Goal: Transaction & Acquisition: Purchase product/service

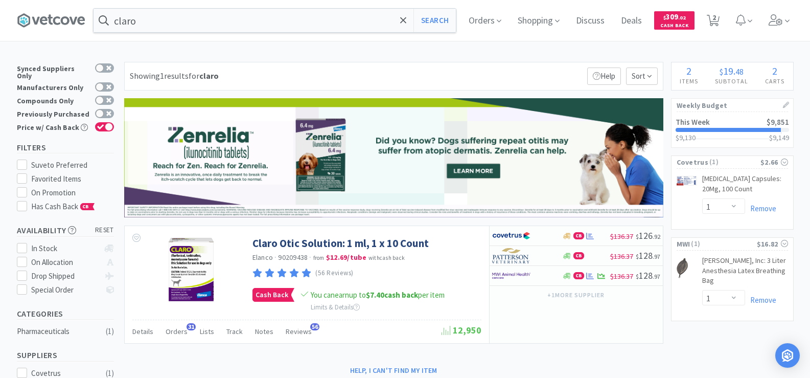
select select "1"
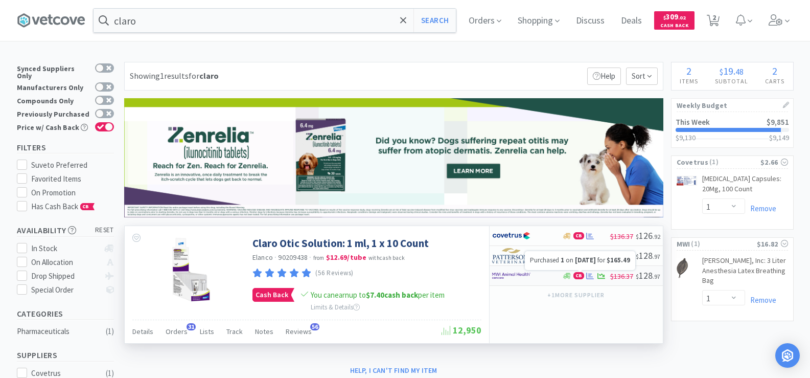
click at [592, 278] on icon at bounding box center [590, 275] width 8 height 7
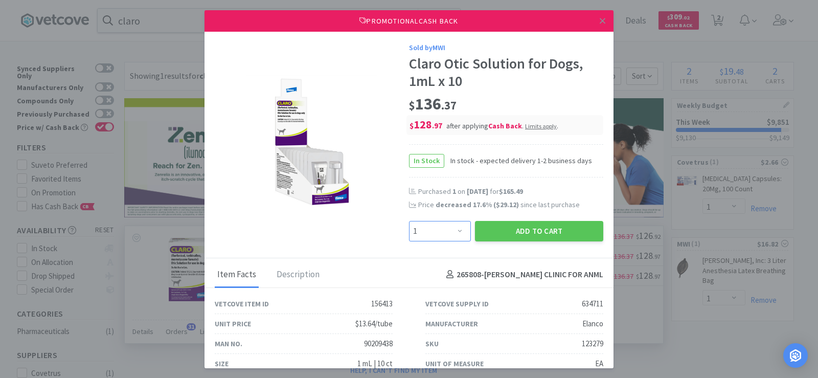
click at [444, 235] on select "Enter Quantity 1 2 3 4 5 6 7 8 9 10 11 12 13 14 15 16 17 18 19 20 Enter Quantity" at bounding box center [440, 231] width 62 height 20
select select "2"
click at [409, 221] on select "Enter Quantity 1 2 3 4 5 6 7 8 9 10 11 12 13 14 15 16 17 18 19 20 Enter Quantity" at bounding box center [440, 231] width 62 height 20
click at [526, 232] on button "Add to Cart" at bounding box center [539, 231] width 128 height 20
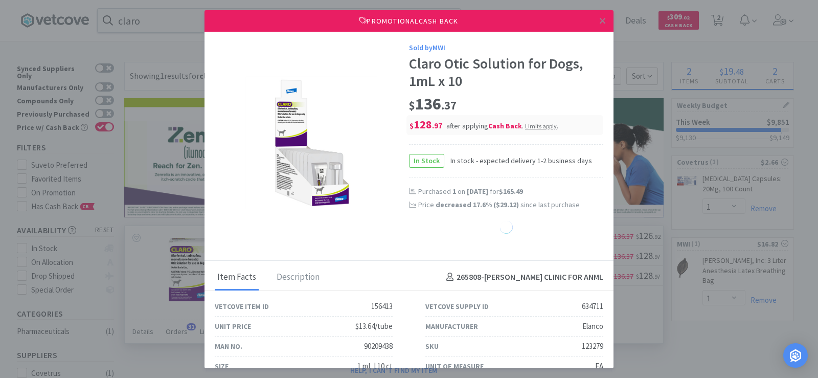
select select "2"
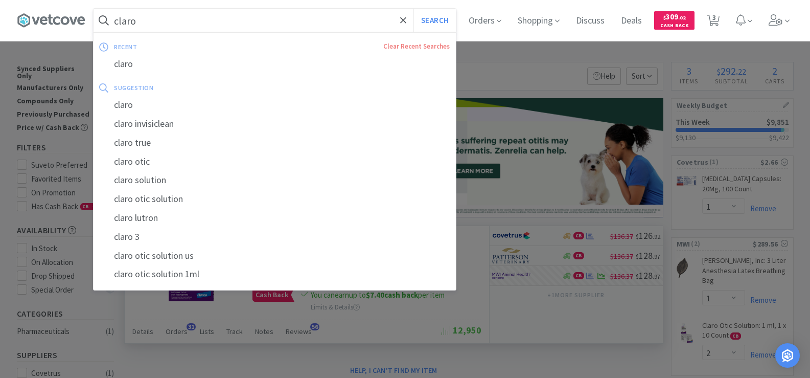
click at [156, 22] on input "claro" at bounding box center [275, 21] width 362 height 24
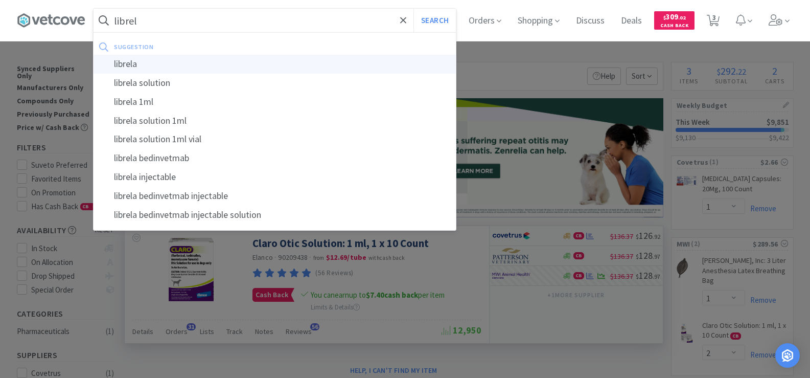
click at [163, 68] on div "librela" at bounding box center [275, 64] width 362 height 19
type input "librela"
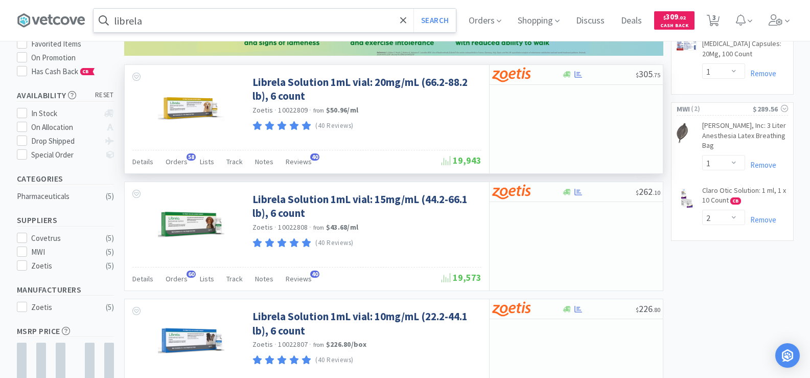
scroll to position [153, 0]
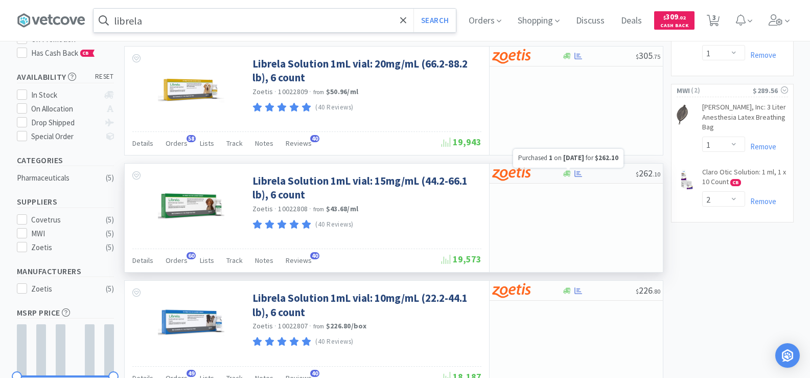
click at [575, 172] on icon at bounding box center [578, 173] width 8 height 7
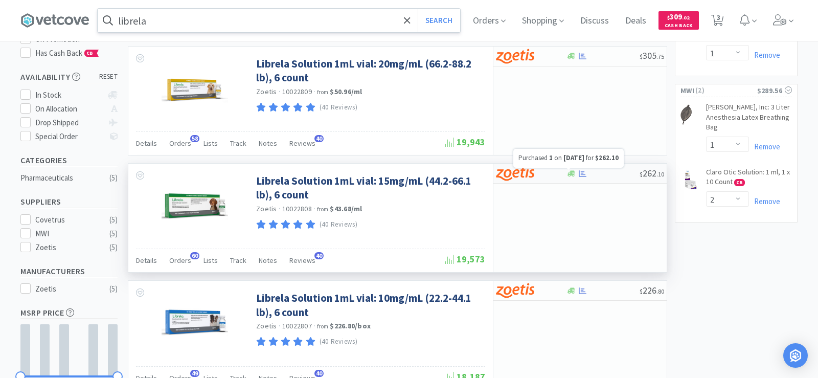
select select "1"
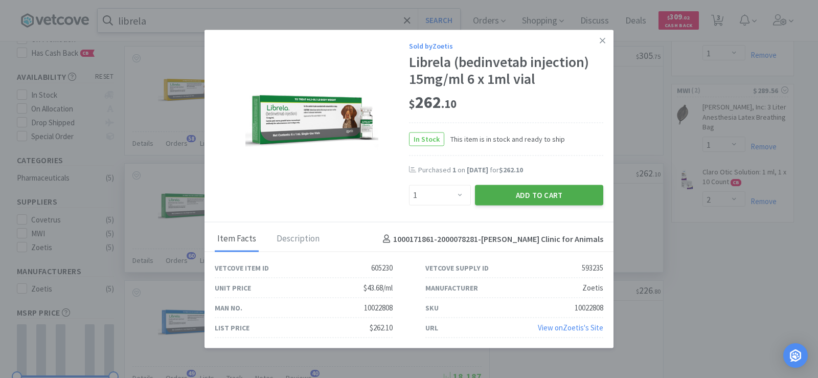
click at [545, 196] on button "Add to Cart" at bounding box center [539, 195] width 128 height 20
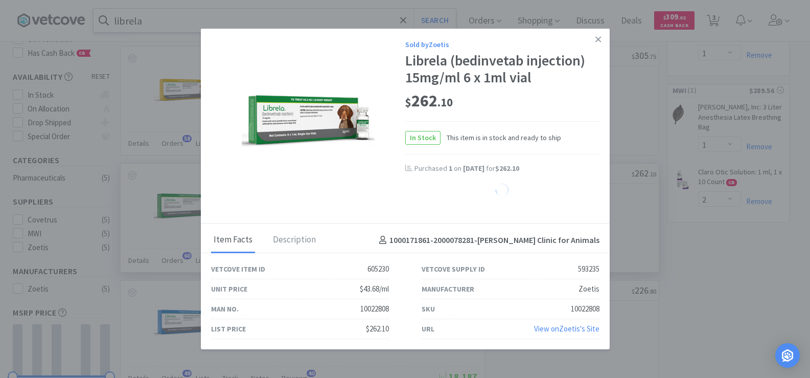
select select "1"
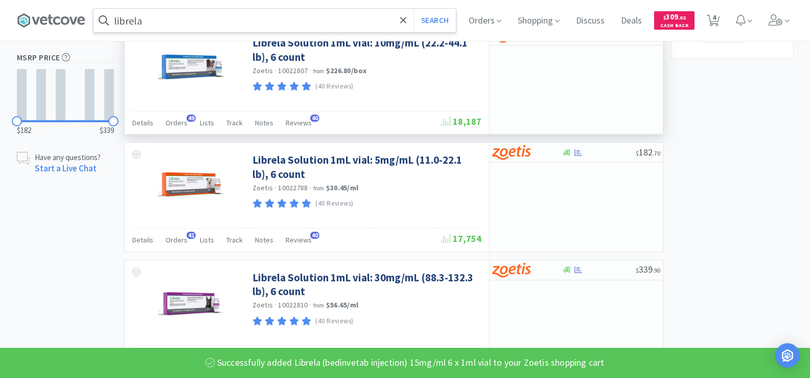
scroll to position [409, 0]
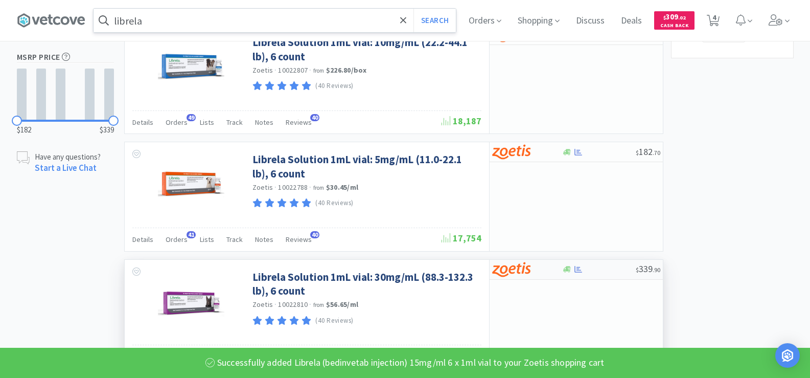
click at [567, 277] on div "$ 339 . 90" at bounding box center [576, 270] width 173 height 20
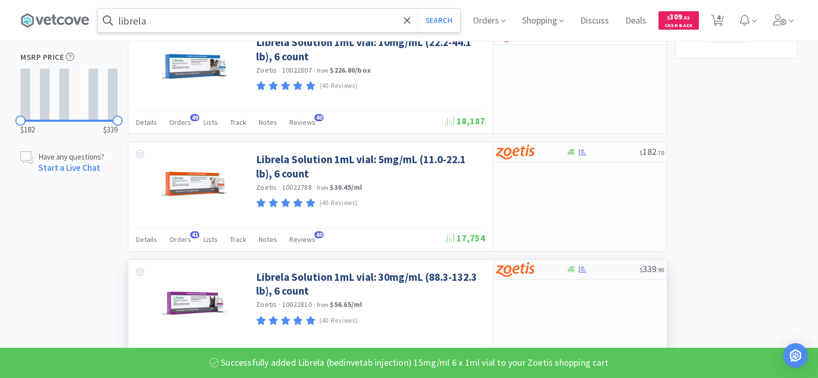
select select "1"
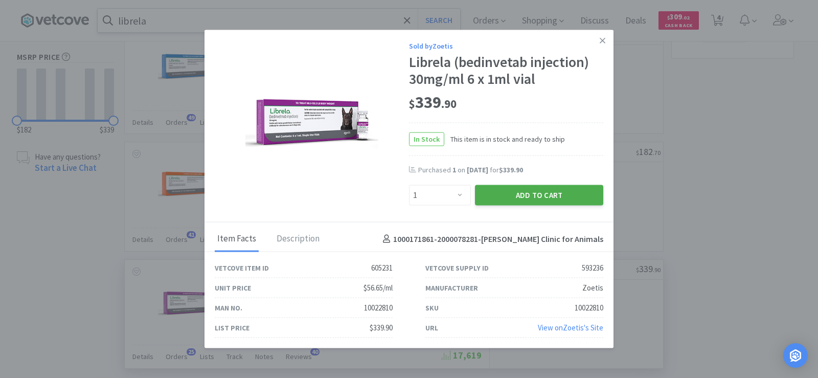
click at [536, 198] on button "Add to Cart" at bounding box center [539, 195] width 128 height 20
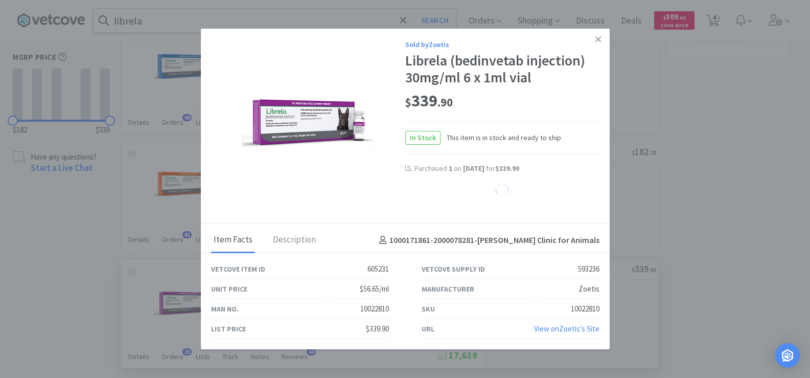
select select "1"
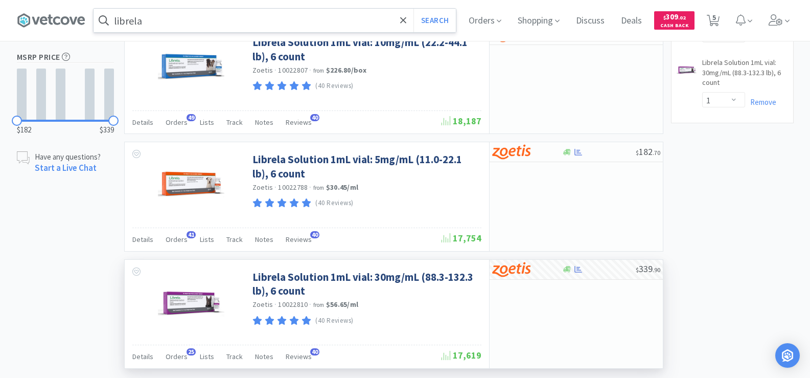
click at [179, 28] on input "librela" at bounding box center [275, 21] width 362 height 24
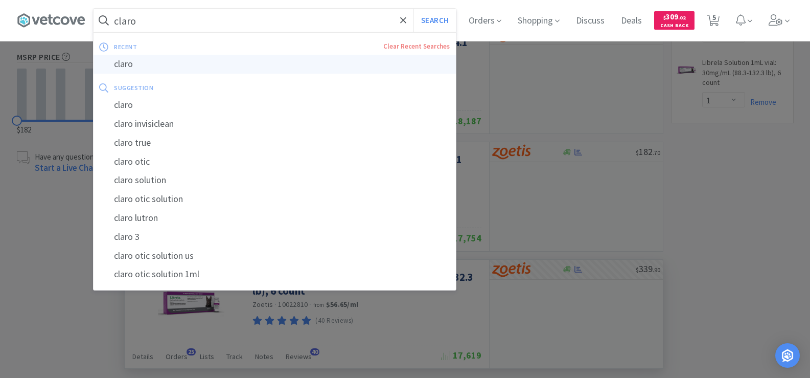
type input "claro"
click at [183, 63] on div "claro" at bounding box center [275, 64] width 362 height 19
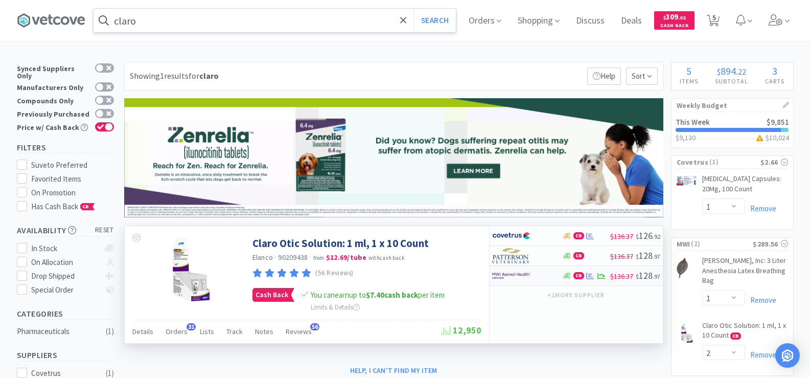
click at [542, 277] on div at bounding box center [520, 275] width 56 height 17
select select "1"
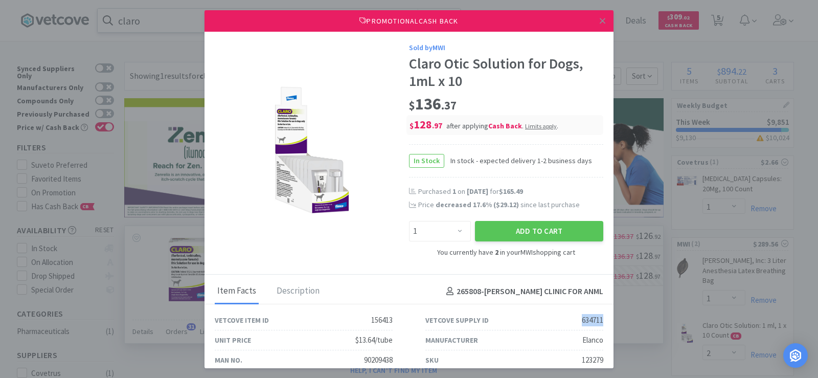
drag, startPoint x: 560, startPoint y: 320, endPoint x: 600, endPoint y: 320, distance: 40.4
click at [600, 320] on div "Vetcove Supply ID 634711" at bounding box center [514, 320] width 211 height 20
copy div "634711"
click at [600, 20] on icon at bounding box center [603, 21] width 6 height 6
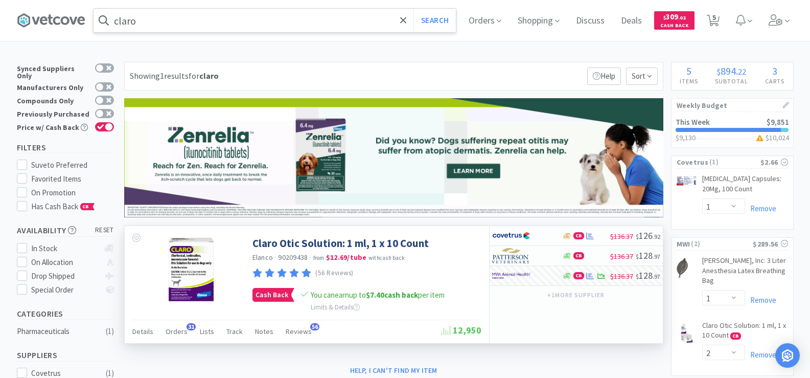
click at [225, 25] on input "claro" at bounding box center [275, 21] width 362 height 24
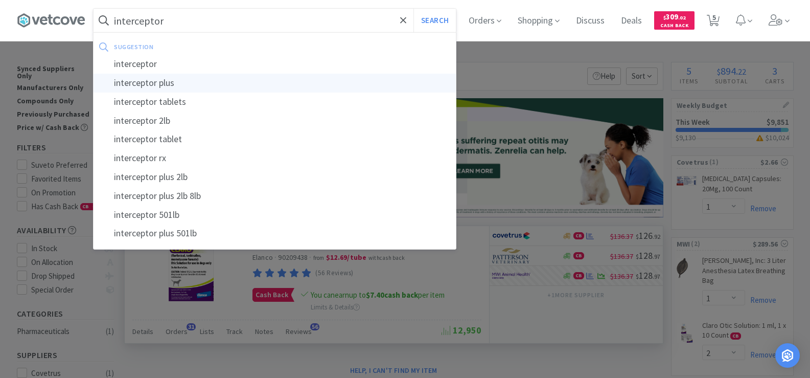
click at [207, 83] on div "interceptor plus" at bounding box center [275, 83] width 362 height 19
type input "interceptor plus"
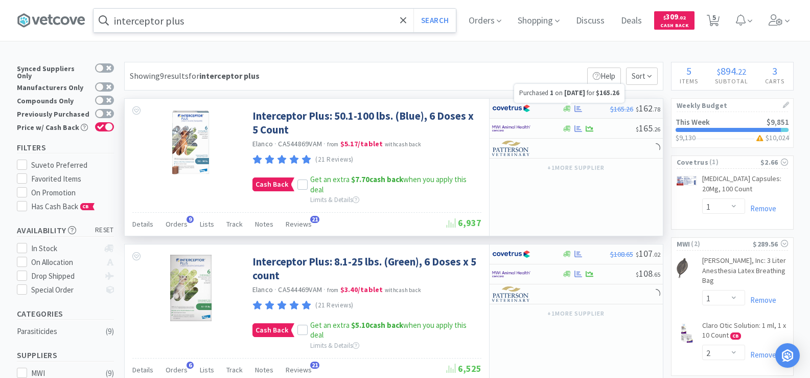
click at [580, 110] on icon at bounding box center [578, 109] width 8 height 8
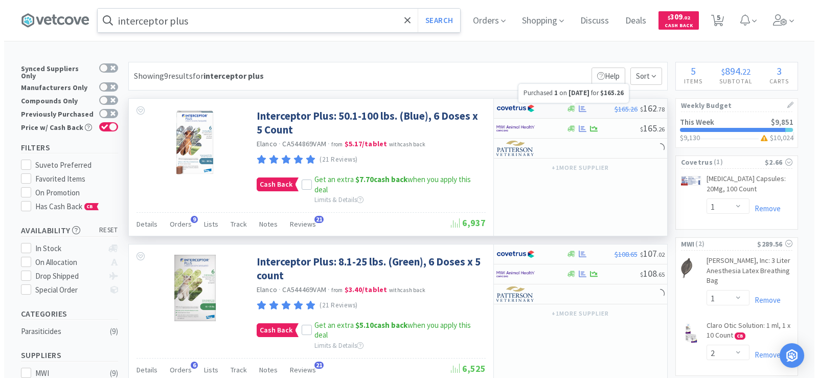
select select "1"
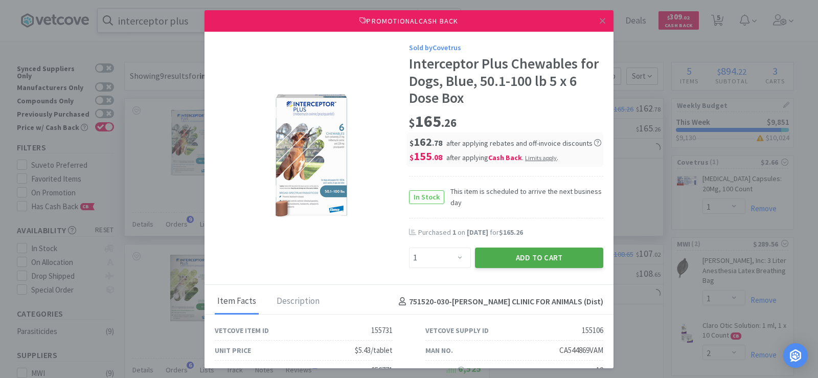
click at [515, 252] on button "Add to Cart" at bounding box center [539, 257] width 128 height 20
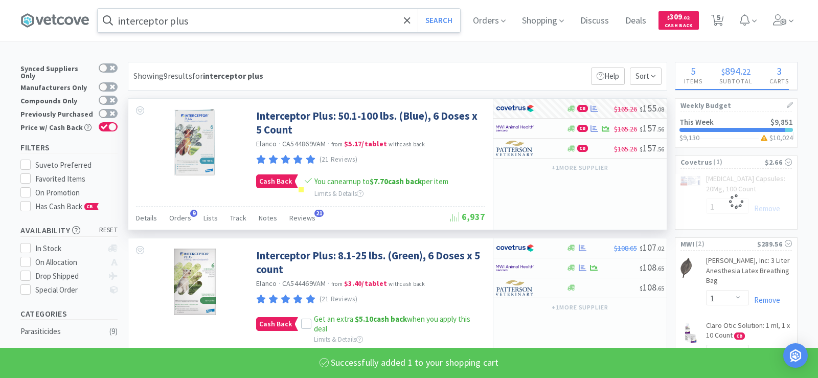
select select "1"
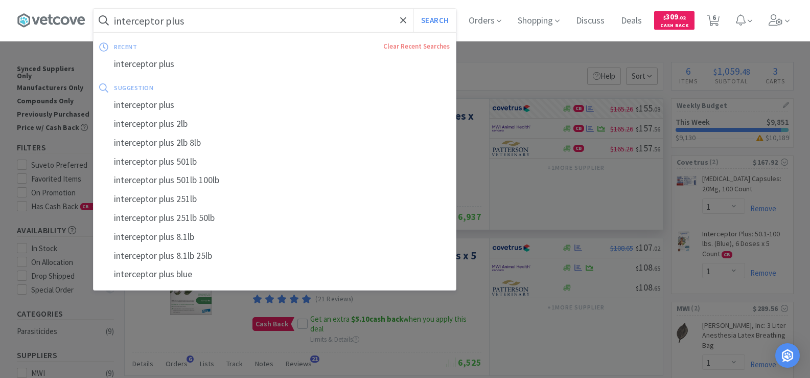
click at [195, 19] on input "interceptor plus" at bounding box center [275, 21] width 362 height 24
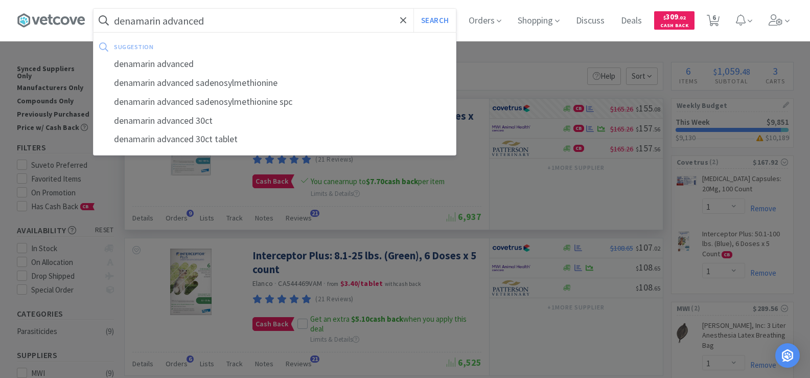
type input "denamarin advanced"
click at [413, 9] on button "Search" at bounding box center [434, 21] width 42 height 24
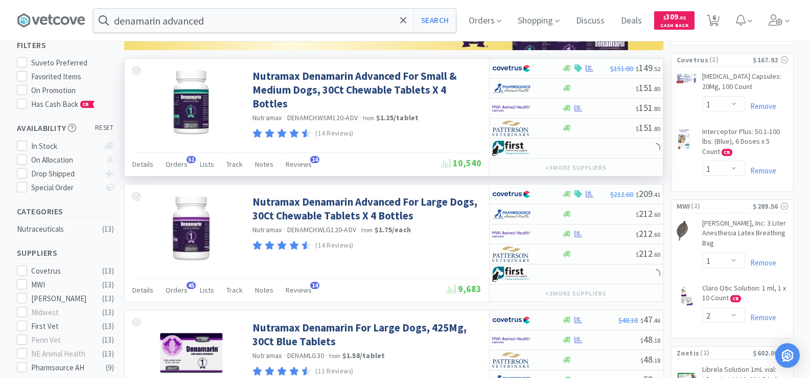
scroll to position [51, 0]
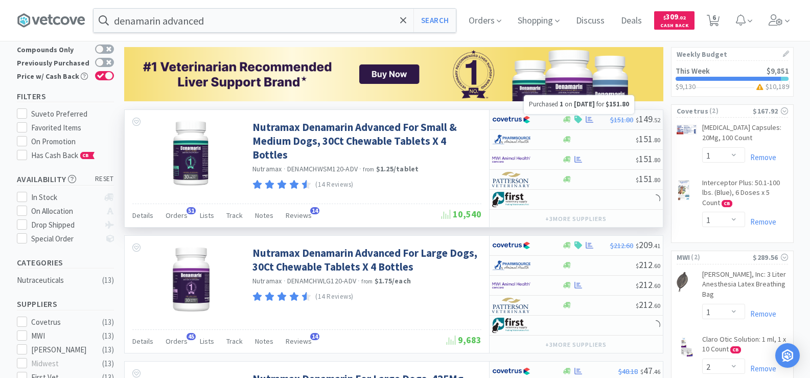
click at [586, 119] on icon at bounding box center [590, 119] width 8 height 7
select select "1"
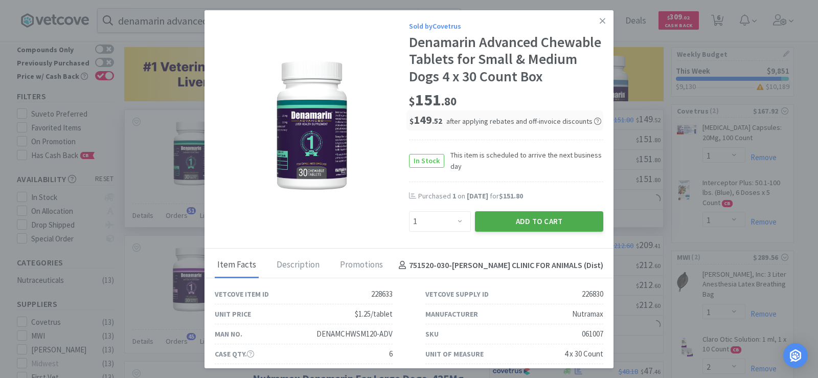
click at [538, 223] on button "Add to Cart" at bounding box center [539, 221] width 128 height 20
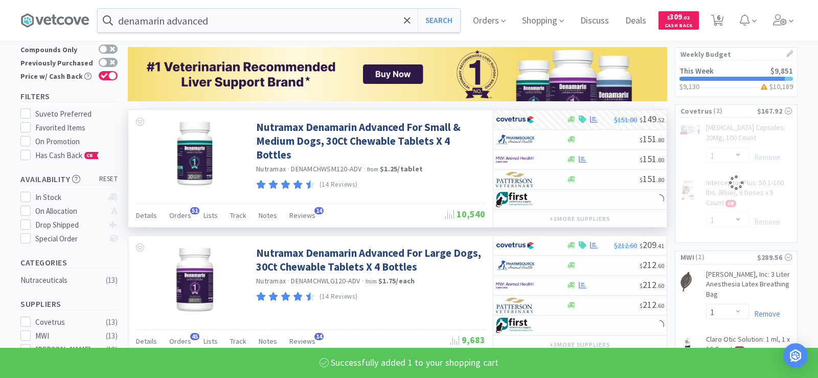
select select "1"
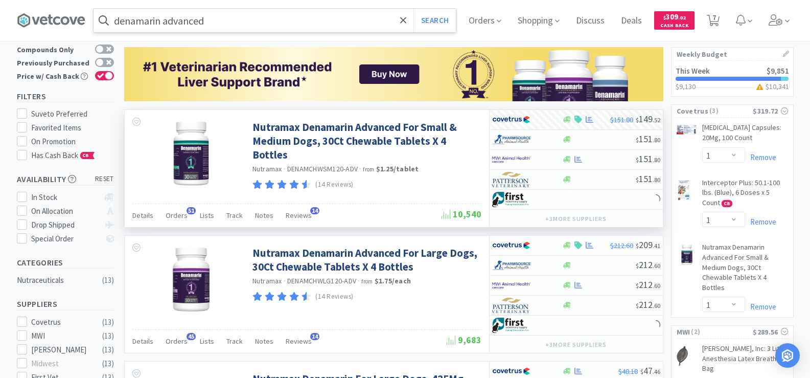
click at [211, 31] on input "denamarin advanced" at bounding box center [275, 21] width 362 height 24
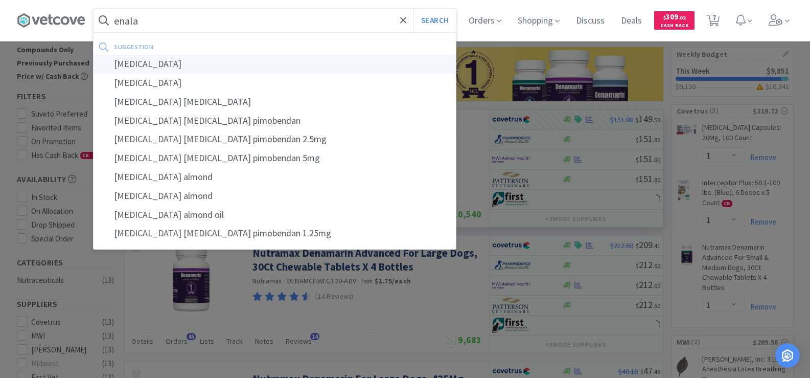
click at [190, 62] on div "[MEDICAL_DATA]" at bounding box center [275, 64] width 362 height 19
type input "[MEDICAL_DATA]"
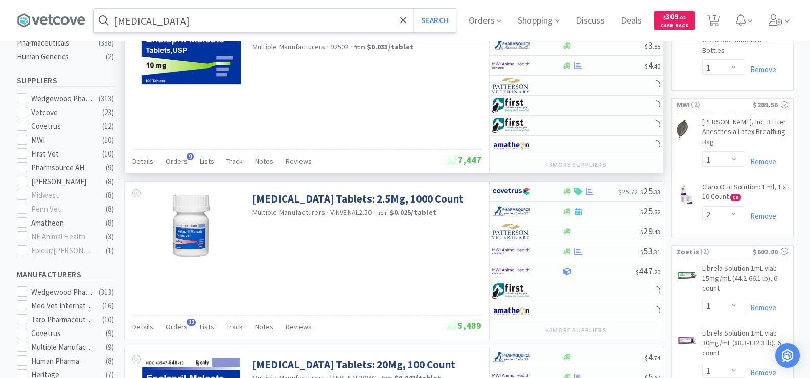
scroll to position [307, 0]
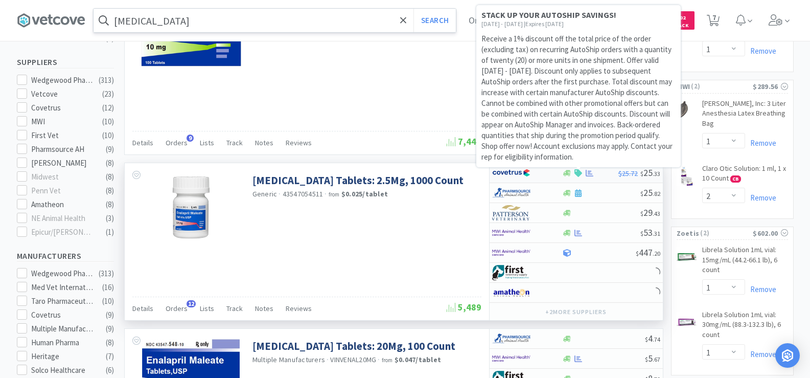
click at [575, 169] on icon at bounding box center [578, 173] width 8 height 8
select select "1"
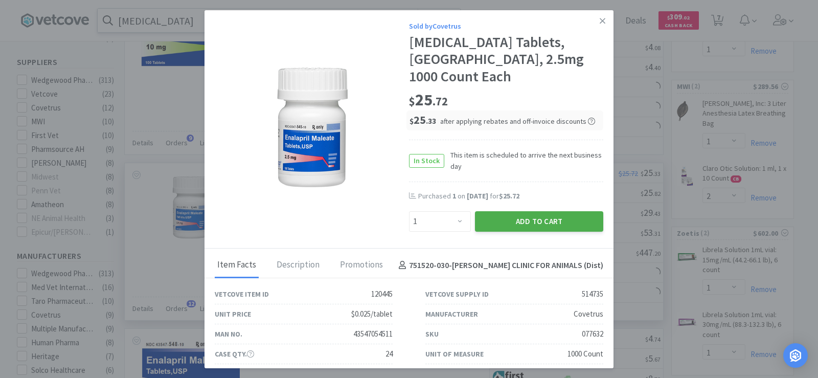
click at [572, 211] on button "Add to Cart" at bounding box center [539, 221] width 128 height 20
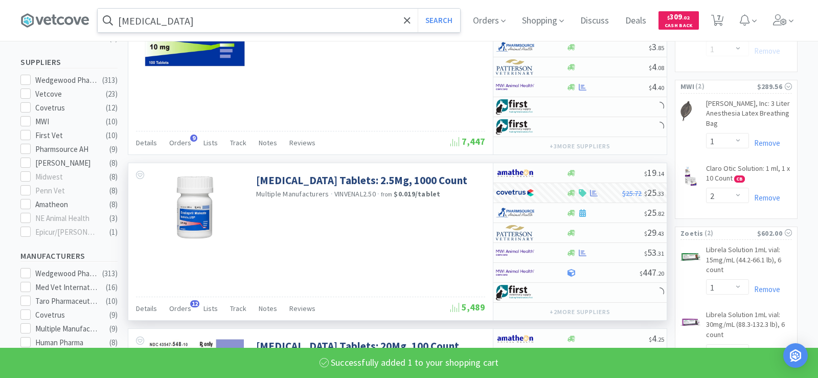
select select "1"
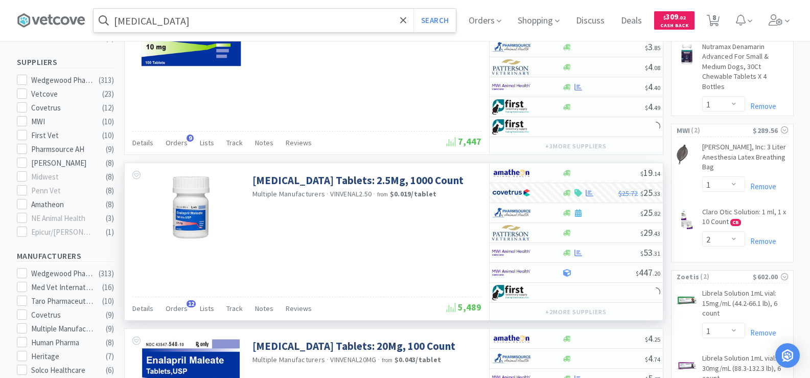
click at [197, 19] on input "[MEDICAL_DATA]" at bounding box center [275, 21] width 362 height 24
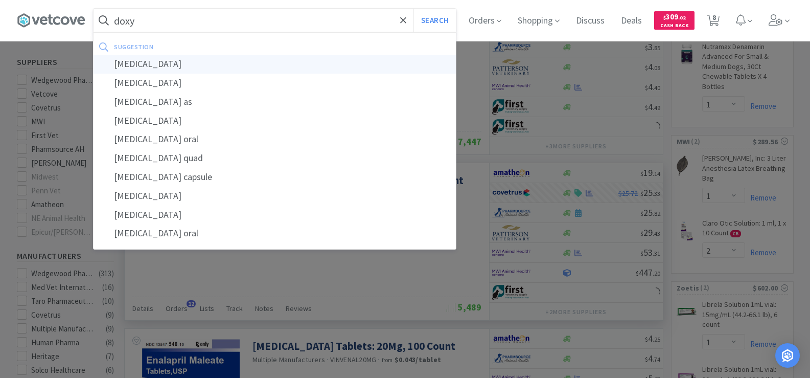
click at [205, 57] on div "[MEDICAL_DATA]" at bounding box center [275, 64] width 362 height 19
type input "[MEDICAL_DATA]"
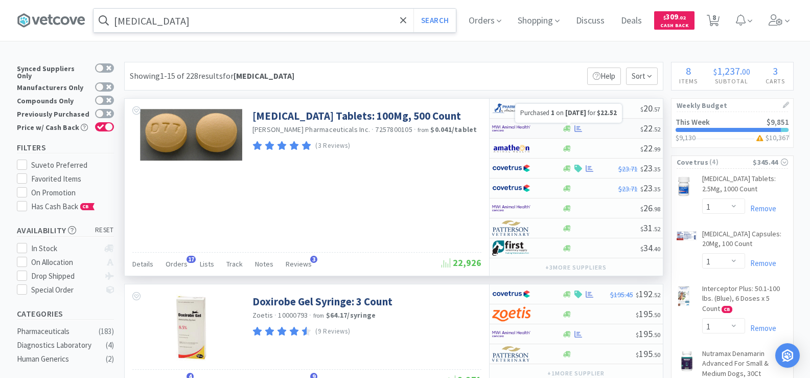
click at [577, 127] on icon at bounding box center [578, 129] width 8 height 8
select select "1"
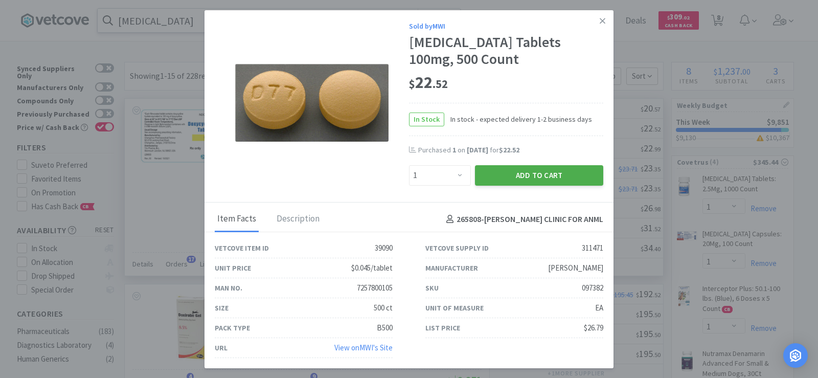
click at [557, 169] on button "Add to Cart" at bounding box center [539, 175] width 128 height 20
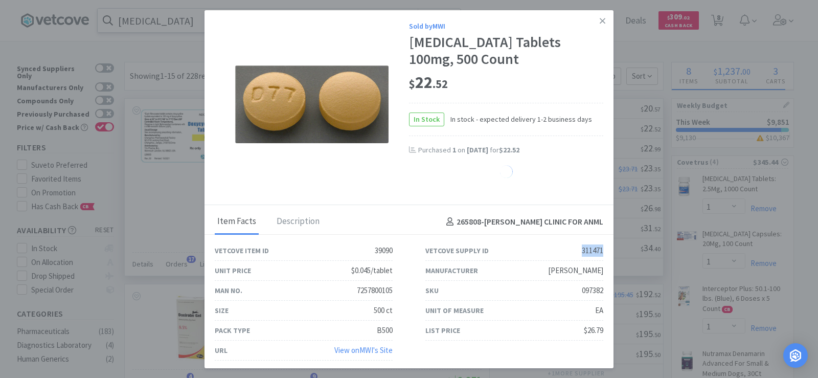
drag, startPoint x: 557, startPoint y: 246, endPoint x: 608, endPoint y: 248, distance: 50.6
click at [608, 248] on div "Sold by MWI [MEDICAL_DATA] Tablets 100mg, 500 Count $ 22 . 52 In Stock In stock…" at bounding box center [408, 189] width 409 height 358
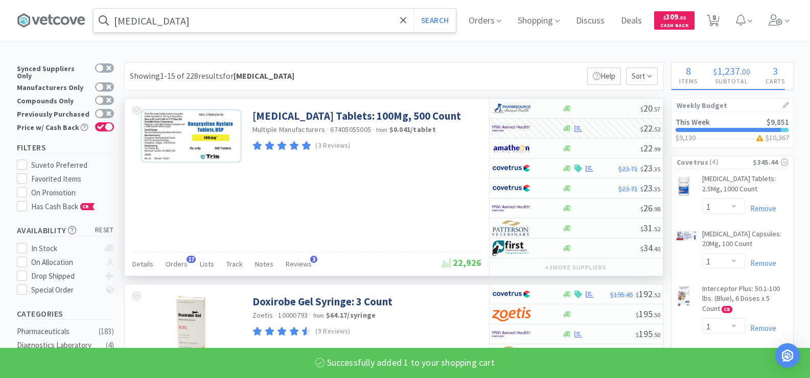
drag, startPoint x: 582, startPoint y: 246, endPoint x: 428, endPoint y: 170, distance: 172.3
click at [428, 170] on div "[MEDICAL_DATA] Tablets: 100Mg, 500 Count Multiple Manufacturers · 67405055005 ·…" at bounding box center [307, 140] width 364 height 82
select select "1"
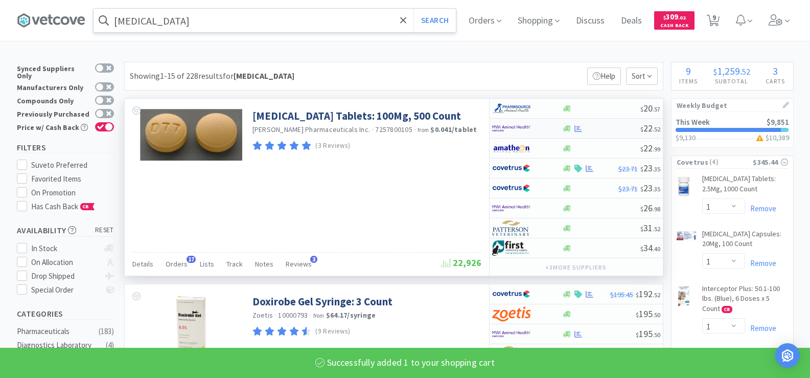
click at [573, 125] on div at bounding box center [601, 129] width 78 height 8
select select "1"
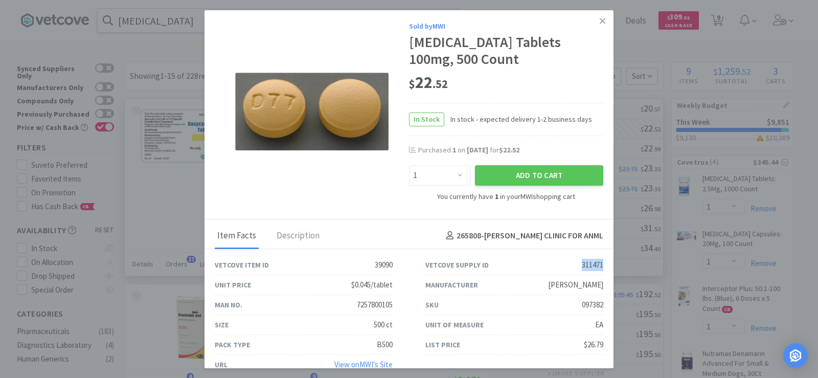
drag, startPoint x: 571, startPoint y: 266, endPoint x: 601, endPoint y: 266, distance: 29.6
click at [601, 266] on div "Vetcove Supply ID 311471" at bounding box center [514, 265] width 211 height 20
copy div "311471"
click at [600, 21] on icon at bounding box center [603, 20] width 6 height 9
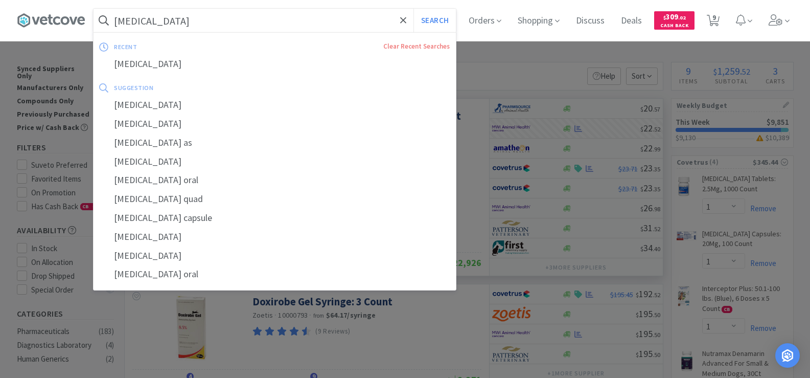
click at [181, 19] on input "[MEDICAL_DATA]" at bounding box center [275, 21] width 362 height 24
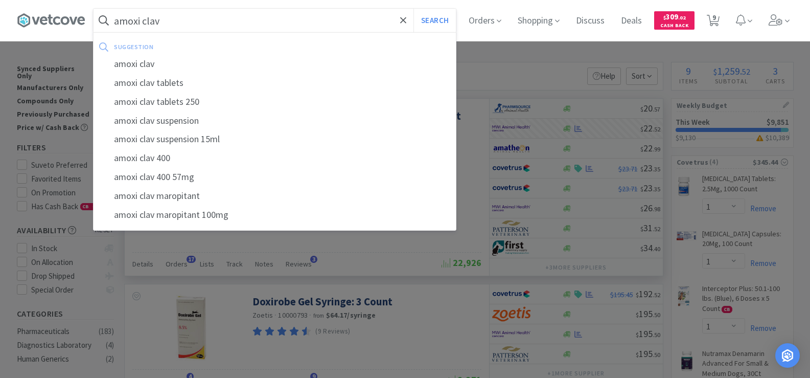
type input "amoxi clav"
click at [413, 9] on button "Search" at bounding box center [434, 21] width 42 height 24
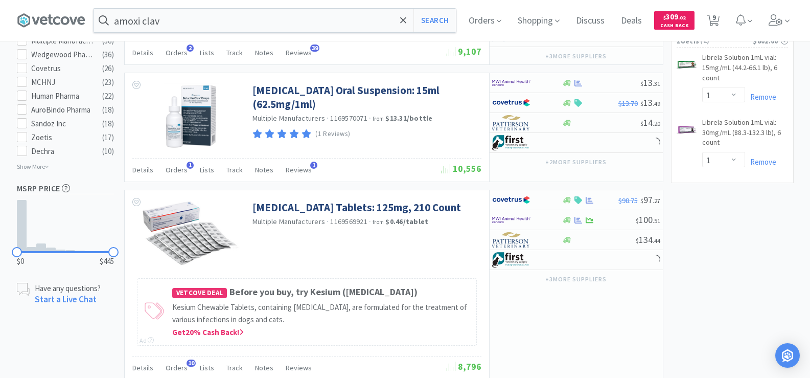
scroll to position [613, 0]
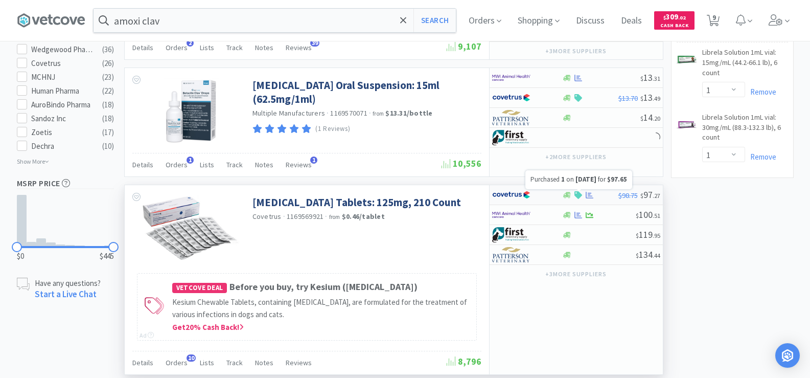
click at [588, 195] on icon at bounding box center [590, 195] width 8 height 8
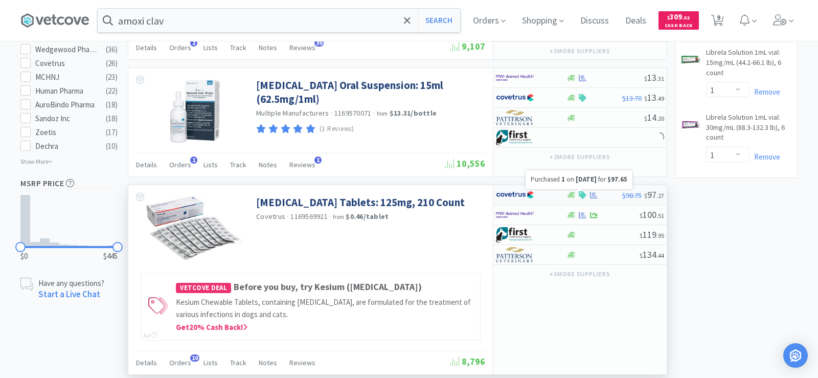
select select "1"
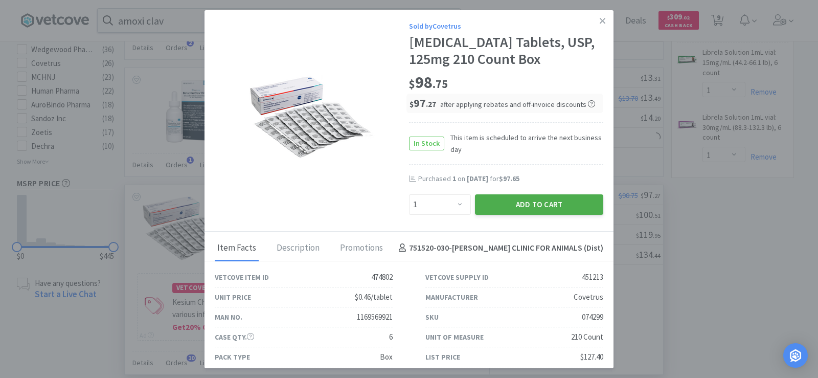
click at [539, 215] on button "Add to Cart" at bounding box center [539, 204] width 128 height 20
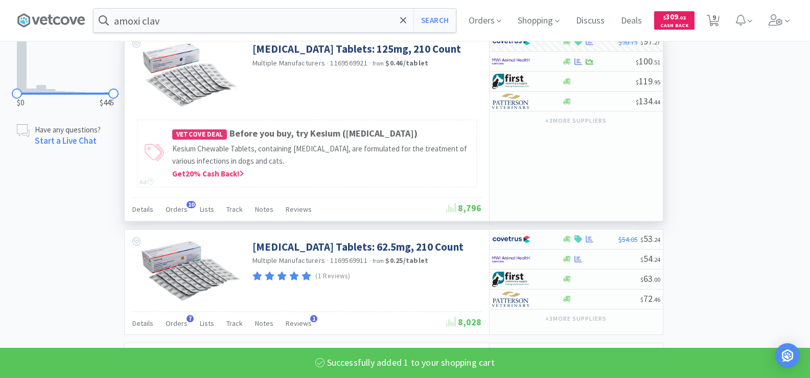
select select "1"
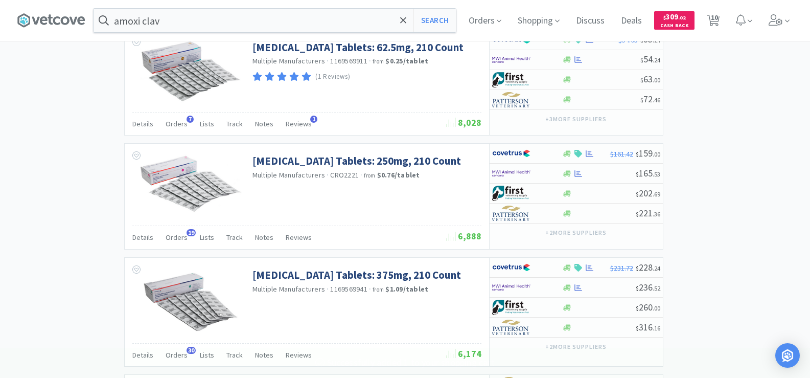
scroll to position [971, 0]
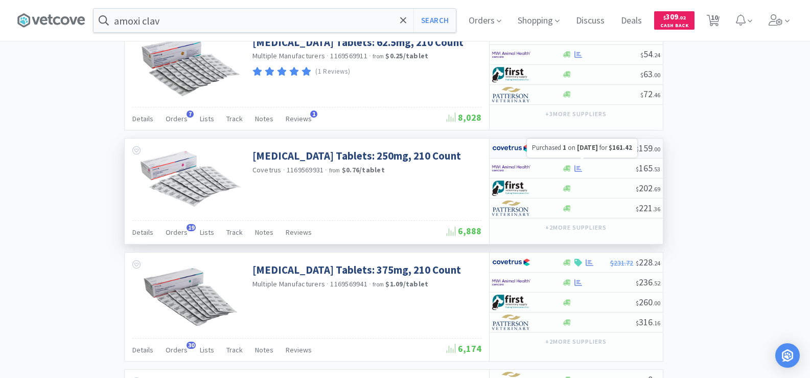
click at [591, 152] on icon at bounding box center [590, 148] width 8 height 7
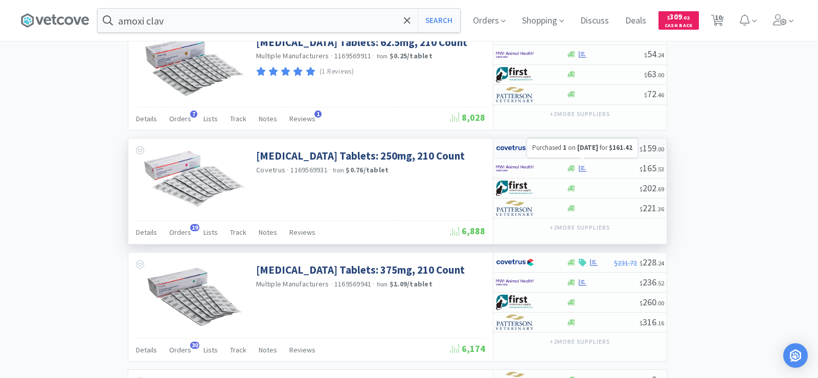
select select "1"
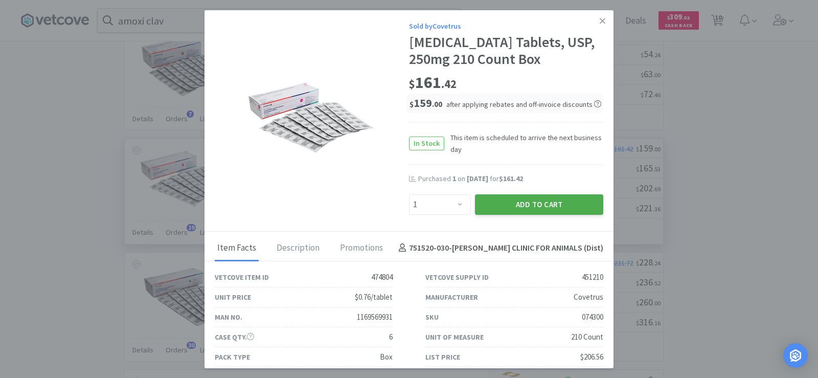
click at [529, 215] on button "Add to Cart" at bounding box center [539, 204] width 128 height 20
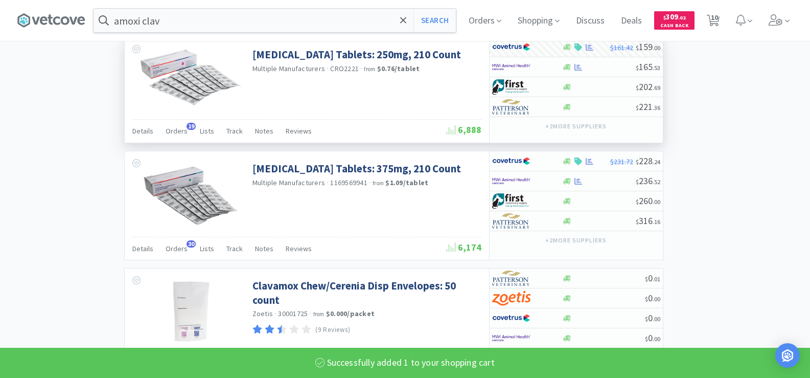
select select "1"
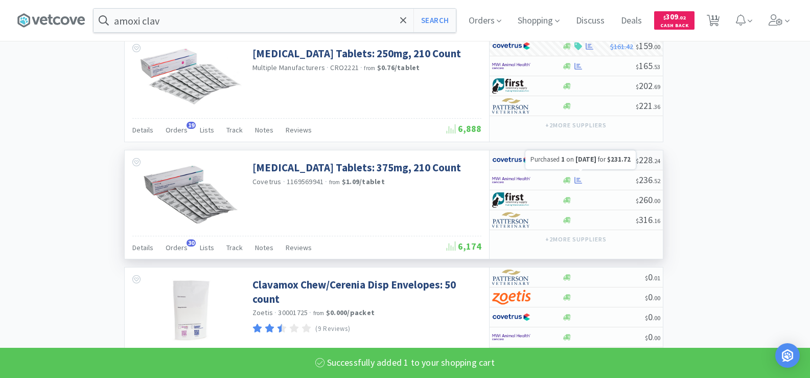
click at [588, 164] on icon at bounding box center [590, 160] width 8 height 8
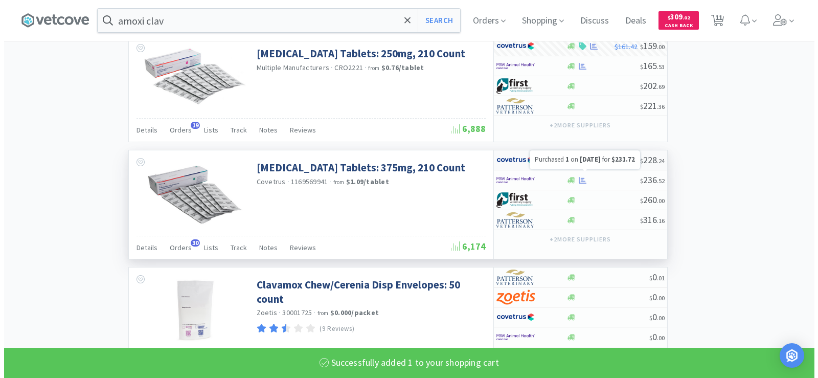
select select "1"
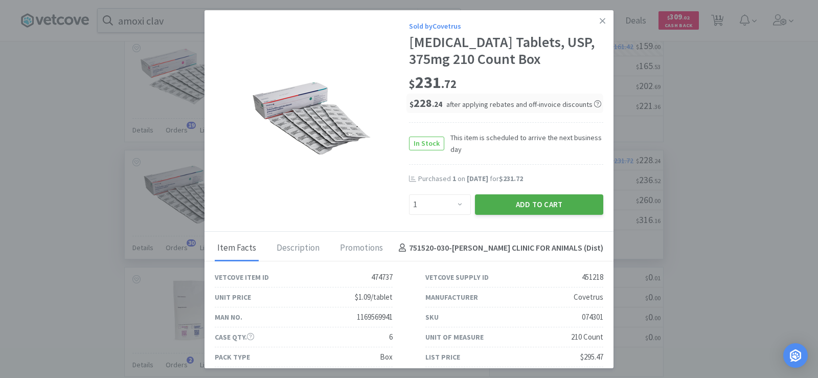
click at [534, 215] on button "Add to Cart" at bounding box center [539, 204] width 128 height 20
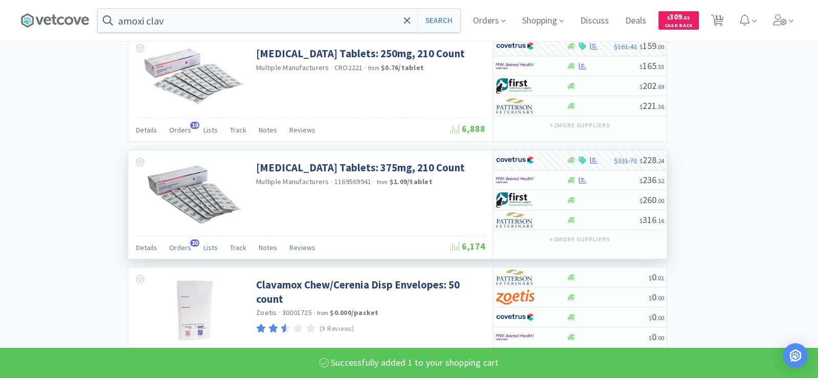
select select "1"
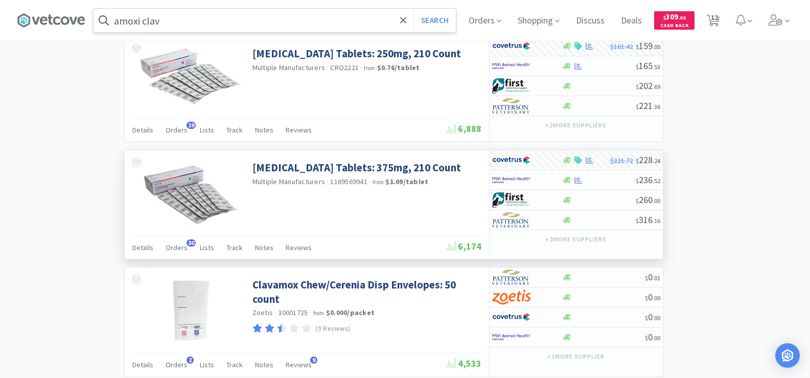
click at [185, 12] on input "amoxi clav" at bounding box center [275, 21] width 362 height 24
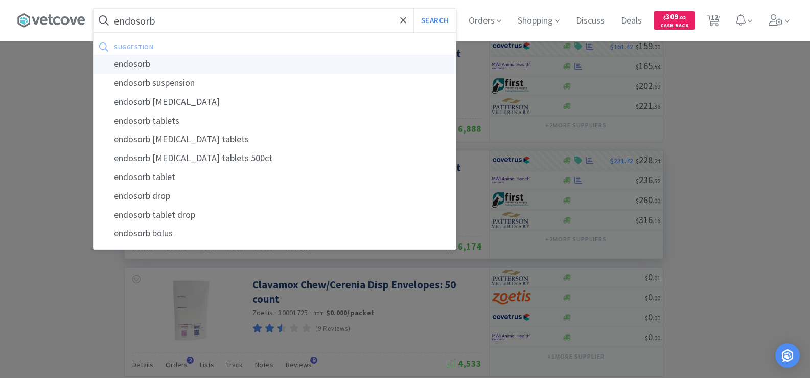
type input "endosorb"
click at [182, 67] on div "endosorb" at bounding box center [275, 64] width 362 height 19
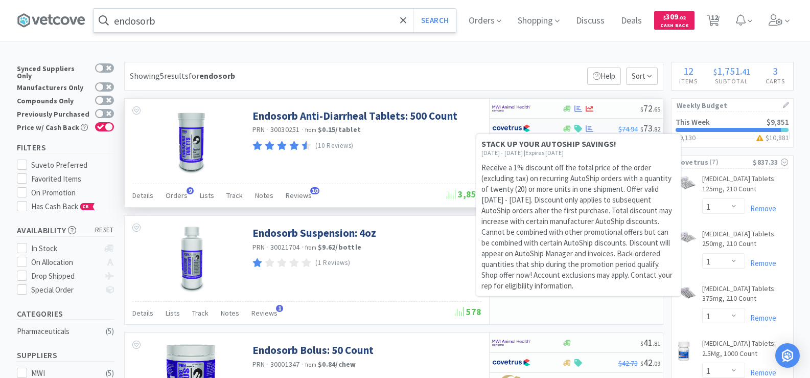
click at [577, 128] on icon at bounding box center [578, 129] width 8 height 8
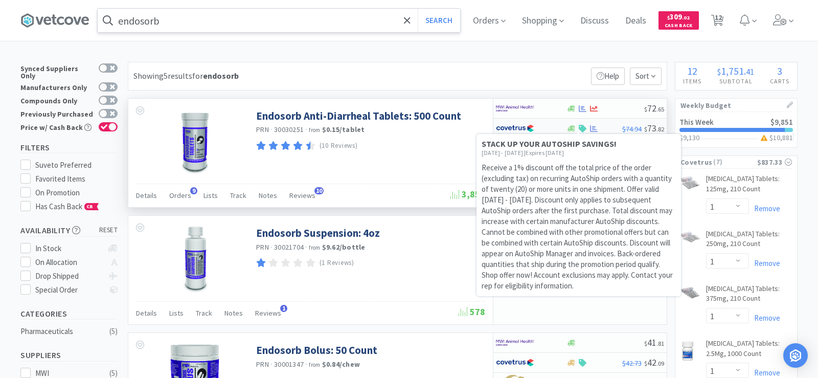
select select "1"
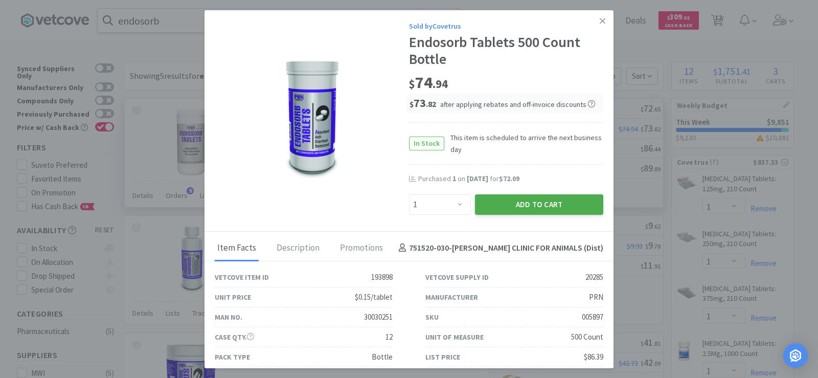
click at [505, 209] on button "Add to Cart" at bounding box center [539, 204] width 128 height 20
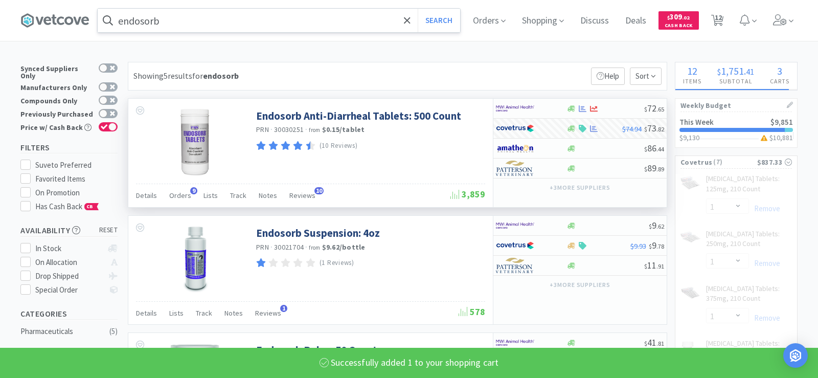
select select "1"
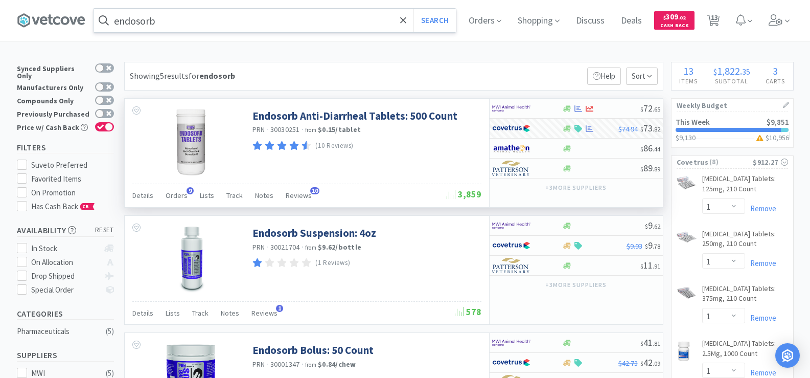
click at [169, 23] on input "endosorb" at bounding box center [275, 21] width 362 height 24
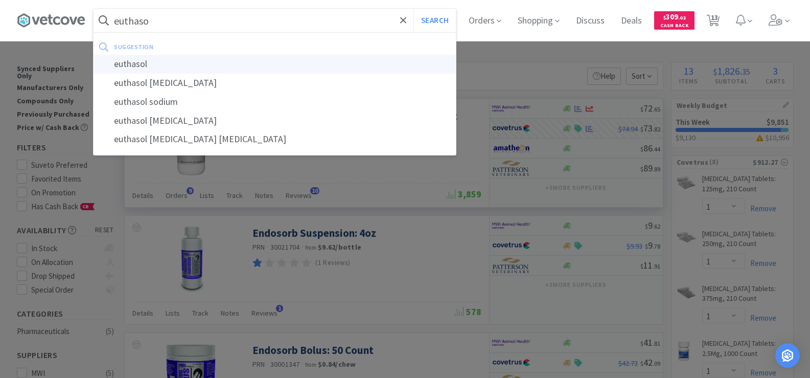
click at [147, 65] on div "euthasol" at bounding box center [275, 64] width 362 height 19
type input "euthasol"
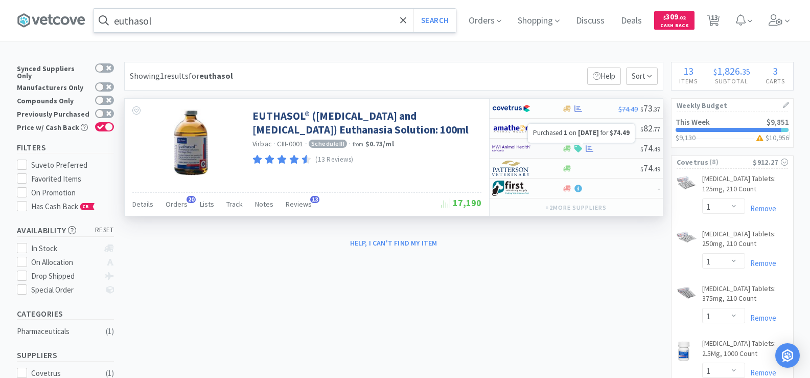
click at [589, 148] on icon at bounding box center [590, 148] width 8 height 7
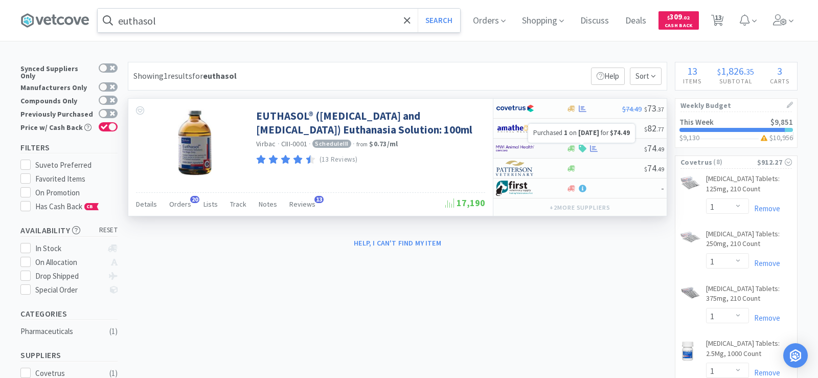
select select "1"
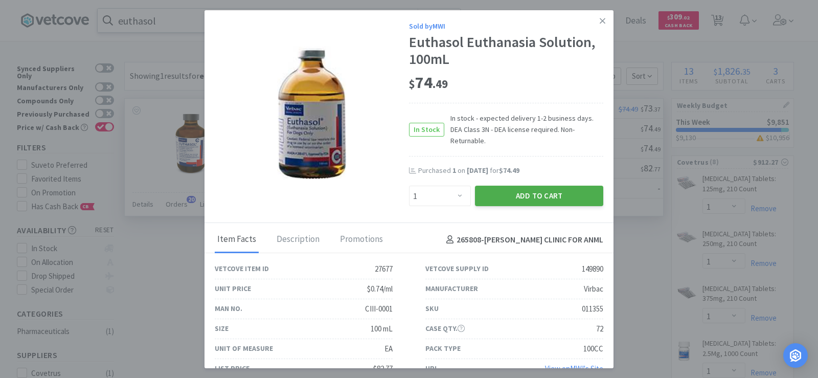
click at [553, 186] on button "Add to Cart" at bounding box center [539, 196] width 128 height 20
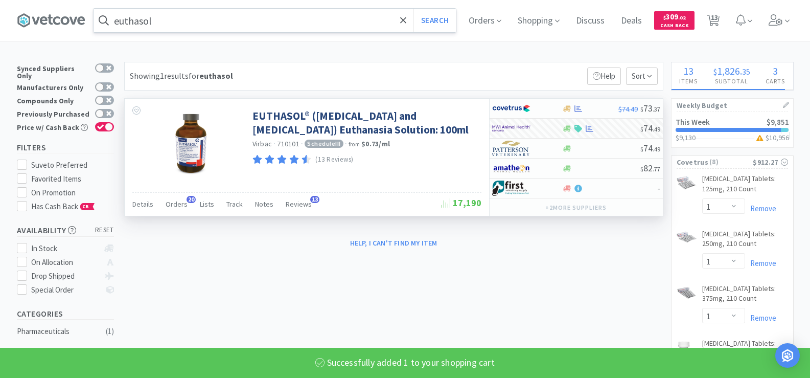
select select "1"
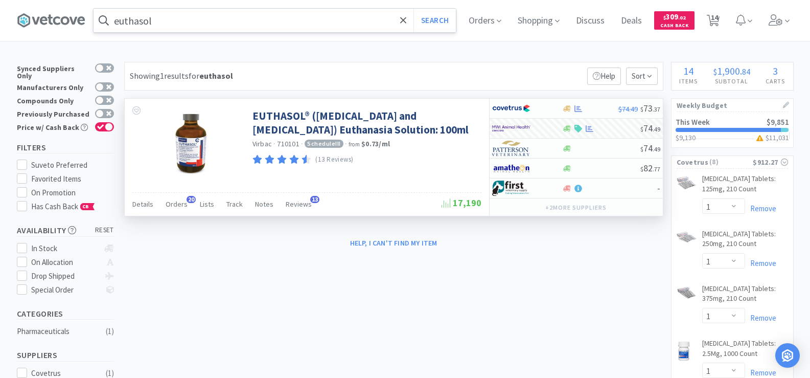
click at [177, 20] on input "euthasol" at bounding box center [275, 21] width 362 height 24
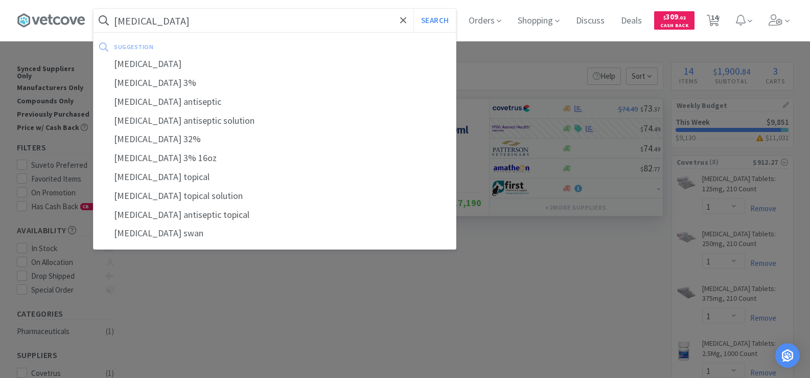
type input "[MEDICAL_DATA]"
click at [413, 9] on button "Search" at bounding box center [434, 21] width 42 height 24
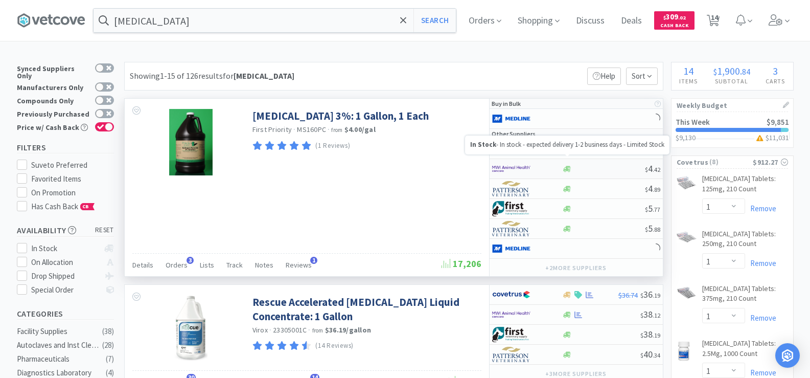
click at [568, 167] on icon at bounding box center [567, 169] width 8 height 6
select select "1"
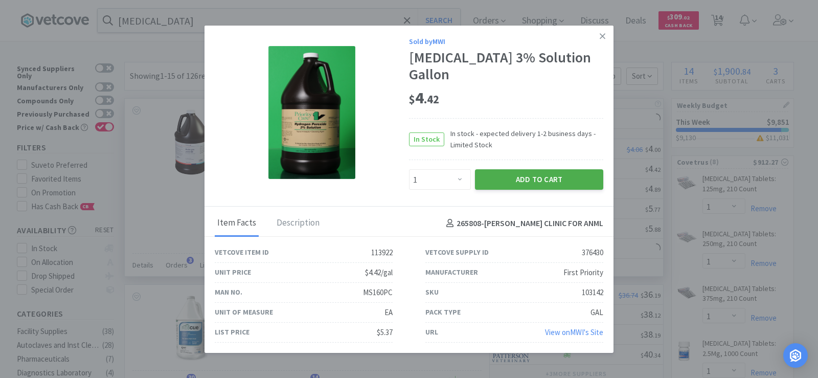
click at [551, 179] on button "Add to Cart" at bounding box center [539, 179] width 128 height 20
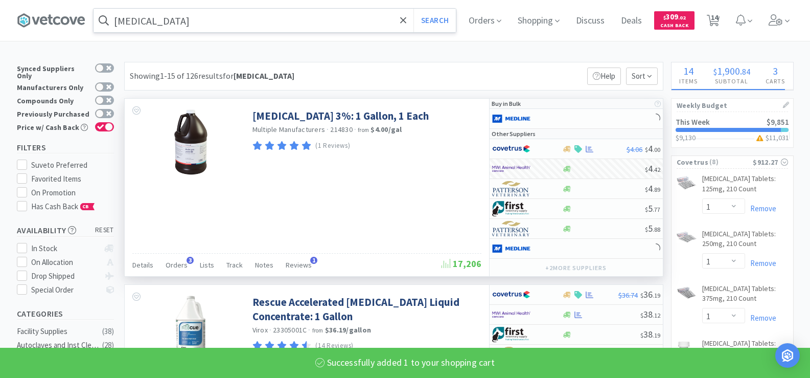
click at [232, 22] on input "[MEDICAL_DATA]" at bounding box center [275, 21] width 362 height 24
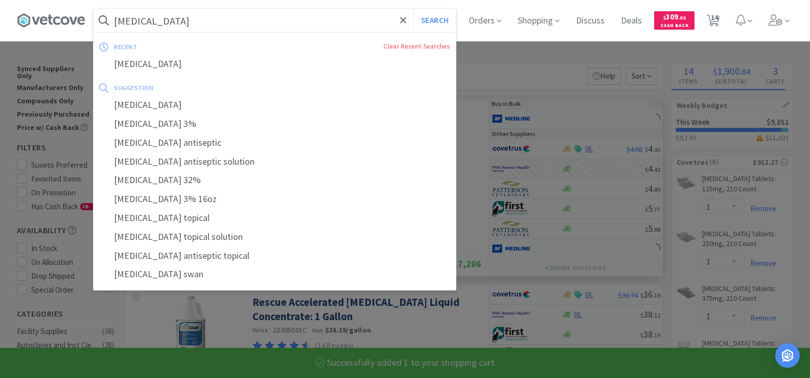
type input "i"
select select "1"
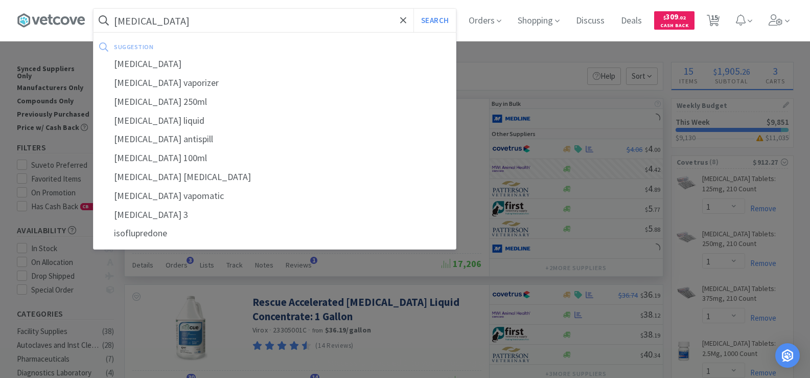
type input "[MEDICAL_DATA]"
click at [413, 9] on button "Search" at bounding box center [434, 21] width 42 height 24
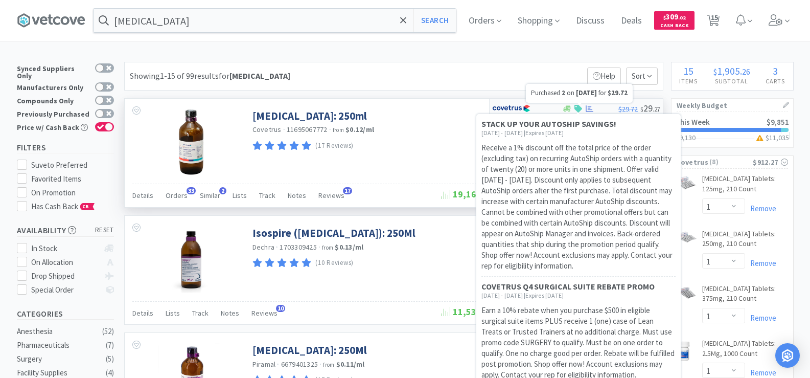
click at [586, 108] on icon at bounding box center [590, 108] width 8 height 7
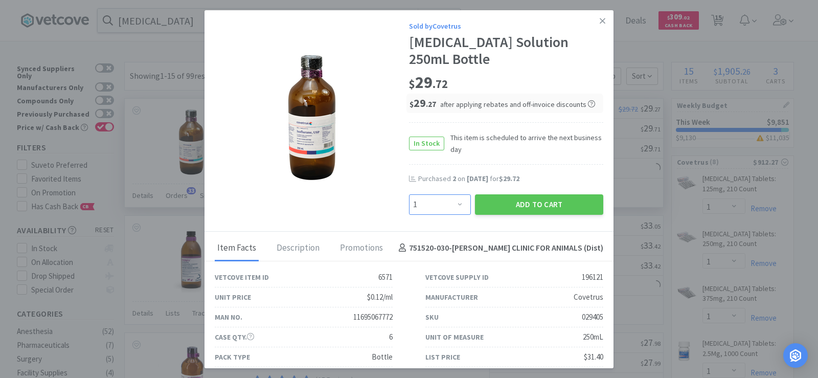
click at [447, 204] on select "Enter Quantity 1 2 3 4 5 6 7 8 9 10 11 12 13 14 15 16 17 18 19 20 Enter Quantity" at bounding box center [440, 204] width 62 height 20
select select "2"
click at [409, 194] on select "Enter Quantity 1 2 3 4 5 6 7 8 9 10 11 12 13 14 15 16 17 18 19 20 Enter Quantity" at bounding box center [440, 204] width 62 height 20
click at [540, 200] on button "Add to Cart" at bounding box center [539, 204] width 128 height 20
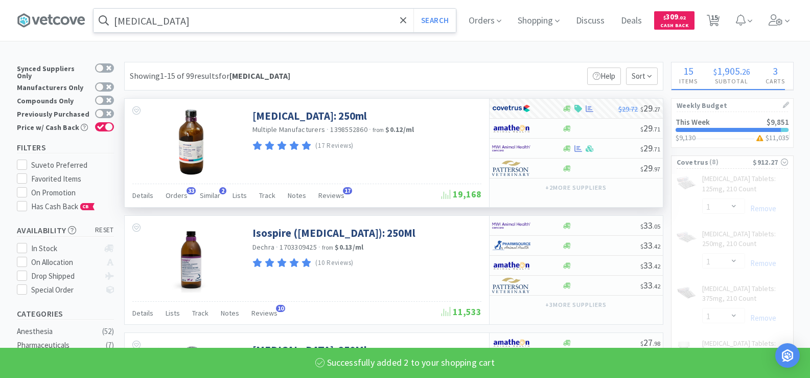
select select "2"
select select "1"
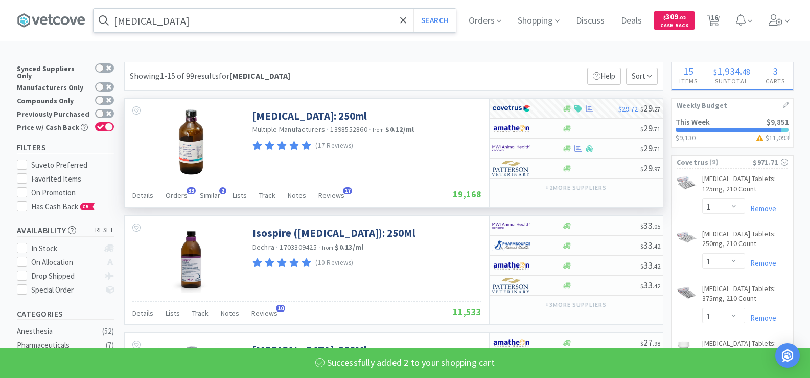
click at [233, 21] on input "[MEDICAL_DATA]" at bounding box center [275, 21] width 362 height 24
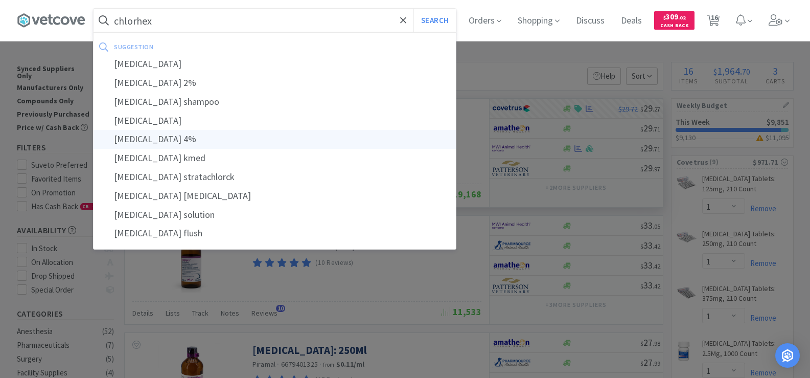
click at [229, 143] on div "[MEDICAL_DATA] 4%" at bounding box center [275, 139] width 362 height 19
type input "[MEDICAL_DATA] 4%"
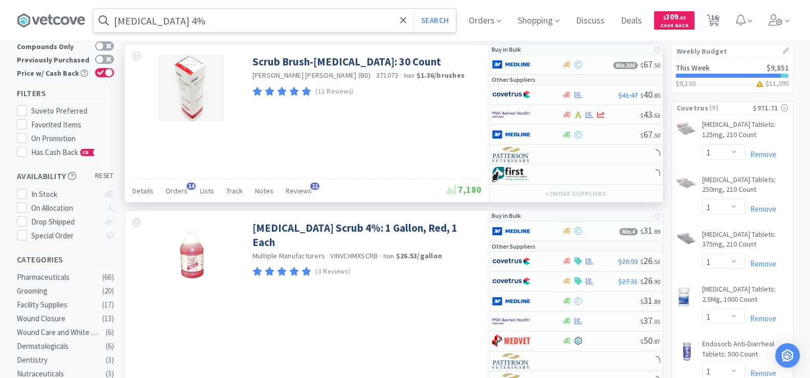
scroll to position [102, 0]
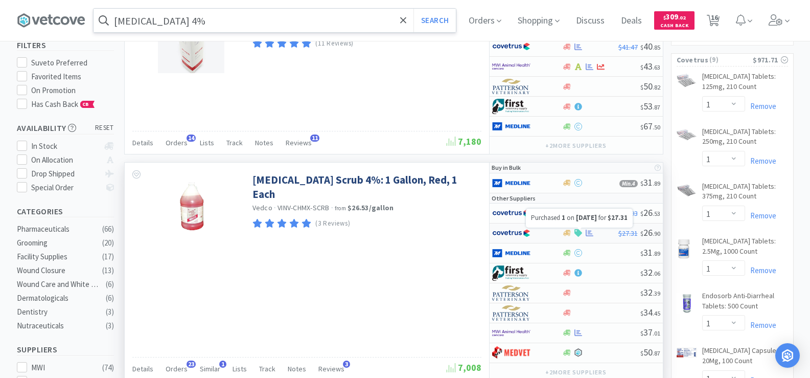
click at [590, 234] on icon at bounding box center [590, 232] width 8 height 7
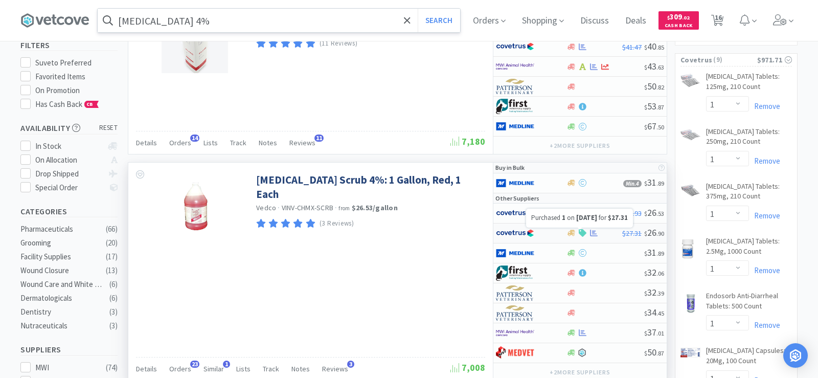
select select "1"
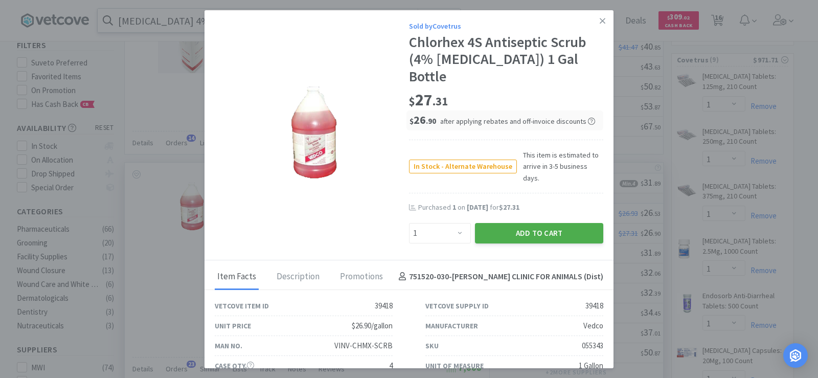
click at [539, 224] on button "Add to Cart" at bounding box center [539, 233] width 128 height 20
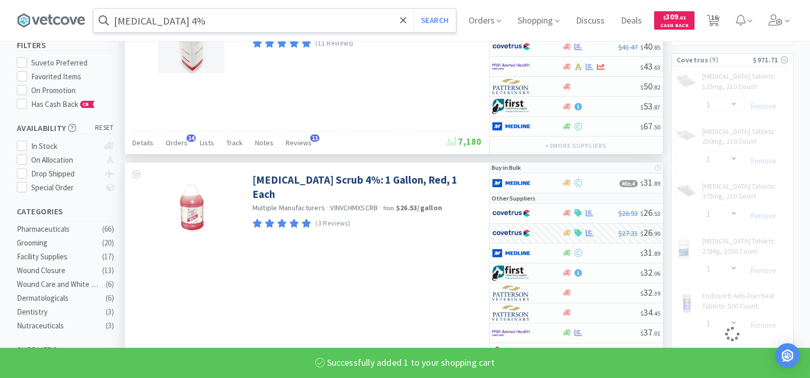
select select "1"
select select "2"
select select "1"
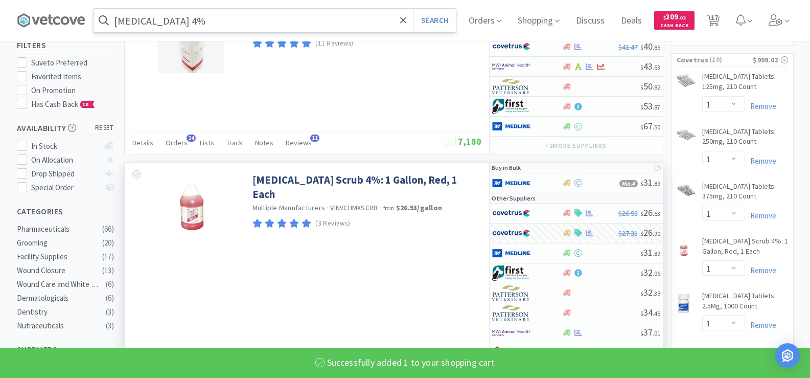
click at [230, 25] on input "[MEDICAL_DATA] 4%" at bounding box center [275, 21] width 362 height 24
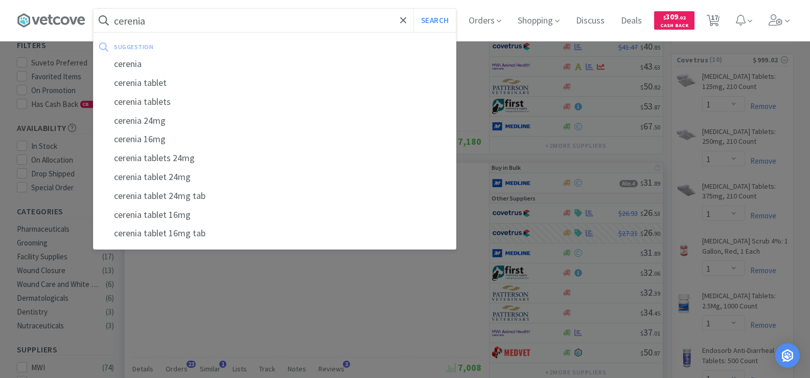
type input "cerenia"
click at [413, 9] on button "Search" at bounding box center [434, 21] width 42 height 24
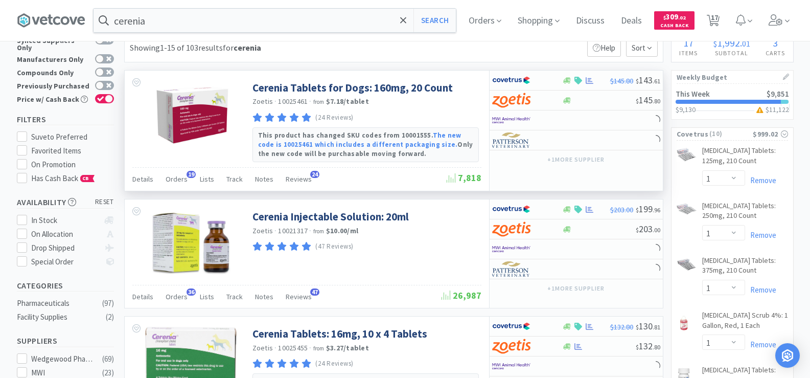
scroll to position [51, 0]
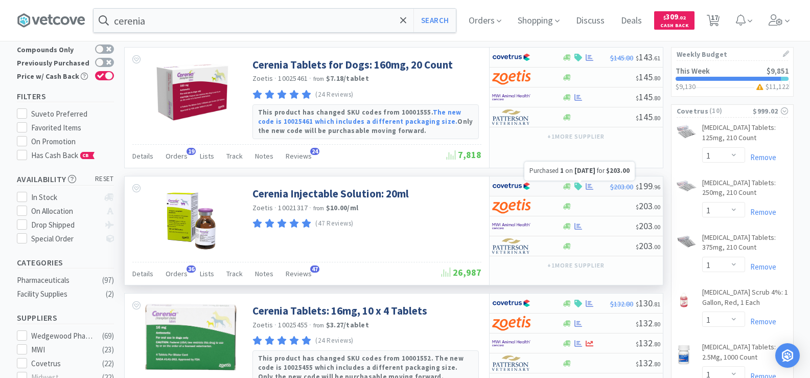
click at [589, 187] on icon at bounding box center [590, 186] width 8 height 7
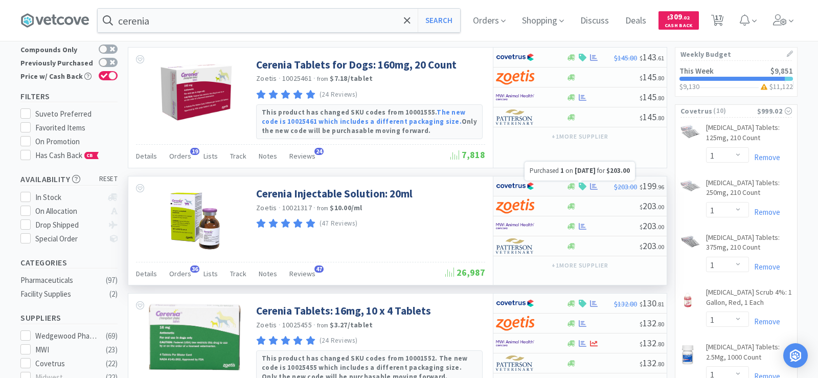
select select "1"
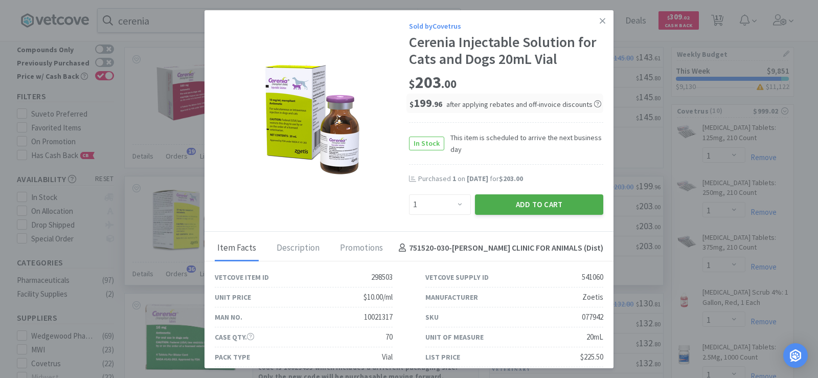
click at [565, 203] on button "Add to Cart" at bounding box center [539, 204] width 128 height 20
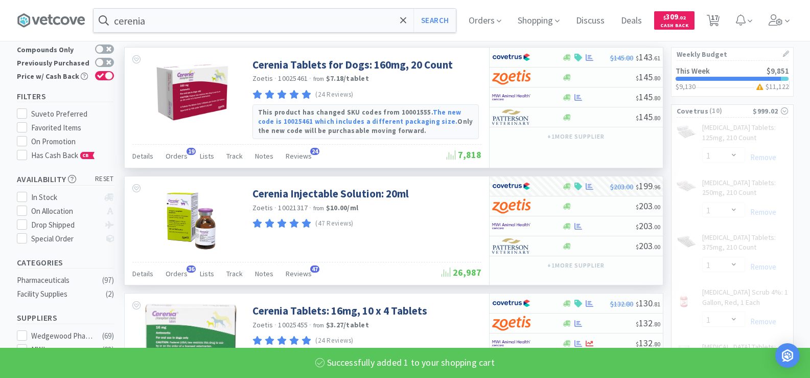
select select "1"
select select "2"
select select "1"
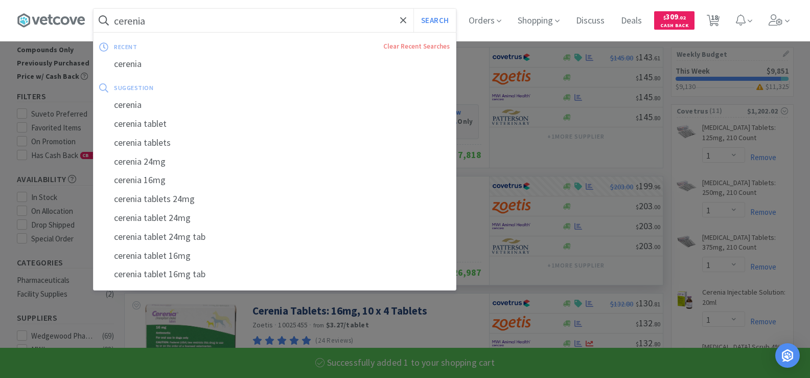
click at [183, 25] on input "cerenia" at bounding box center [275, 21] width 362 height 24
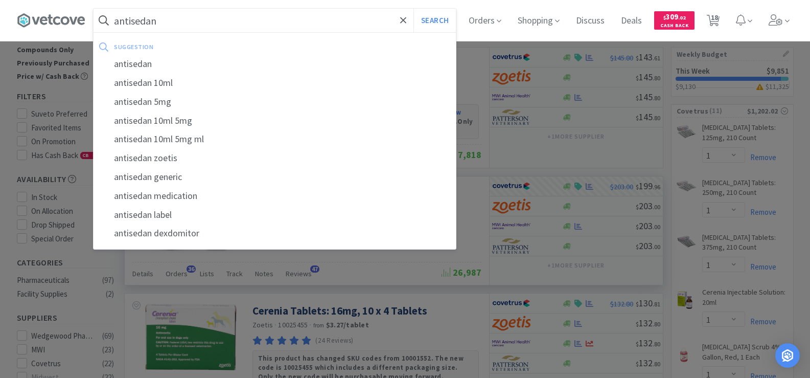
type input "antisedan"
click at [413, 9] on button "Search" at bounding box center [434, 21] width 42 height 24
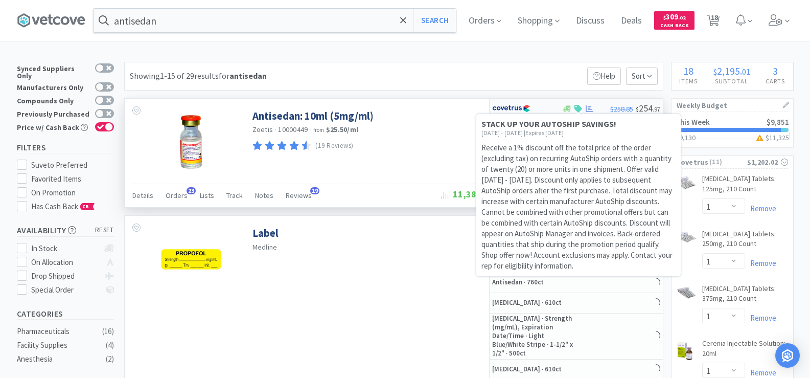
click at [583, 107] on div at bounding box center [578, 109] width 10 height 8
select select "1"
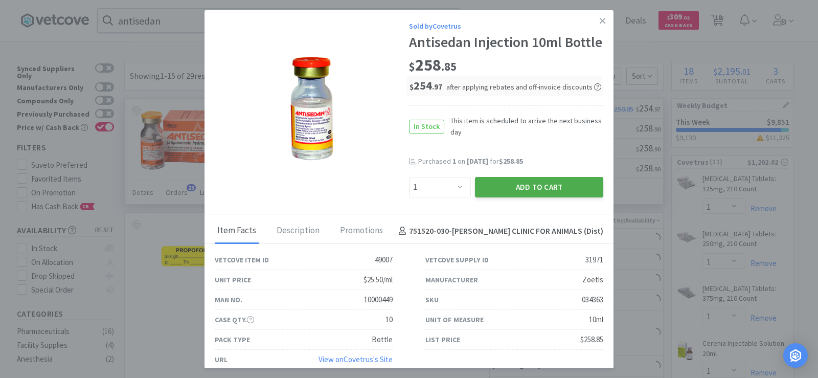
click at [555, 197] on button "Add to Cart" at bounding box center [539, 187] width 128 height 20
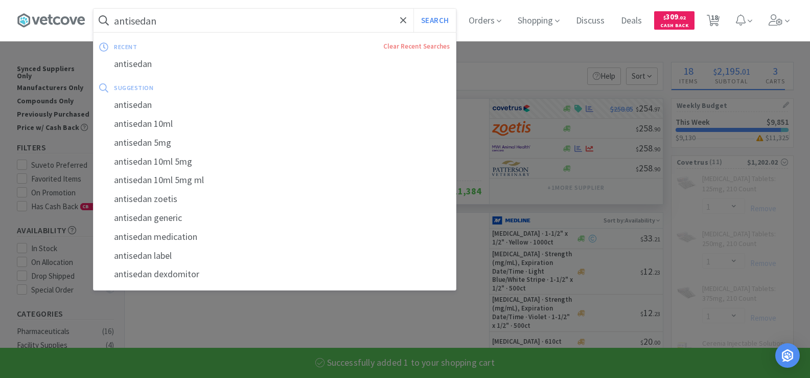
click at [198, 16] on input "antisedan" at bounding box center [275, 21] width 362 height 24
select select "1"
select select "2"
select select "1"
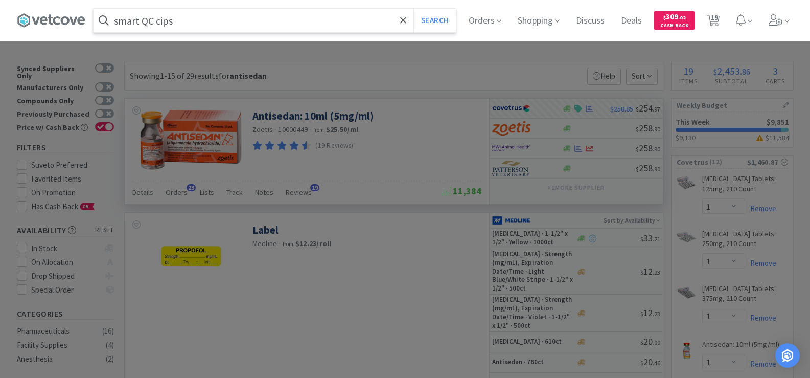
click at [413, 9] on button "Search" at bounding box center [434, 21] width 42 height 24
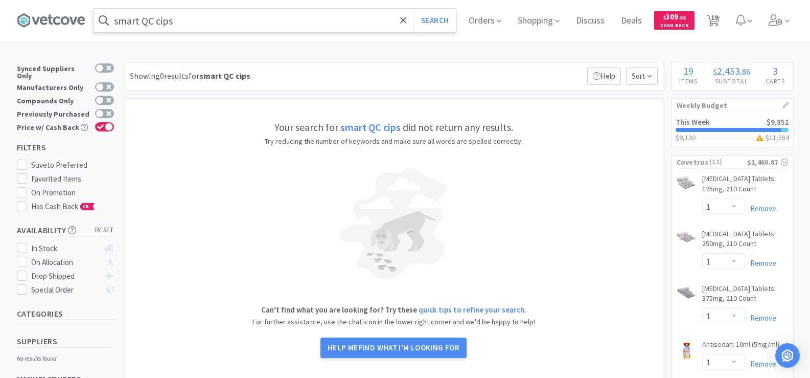
click at [198, 16] on input "smart QC cips" at bounding box center [275, 21] width 362 height 24
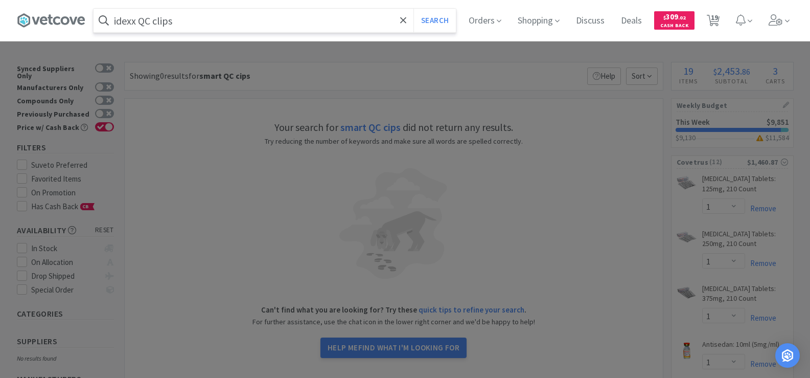
click at [413, 9] on button "Search" at bounding box center [434, 21] width 42 height 24
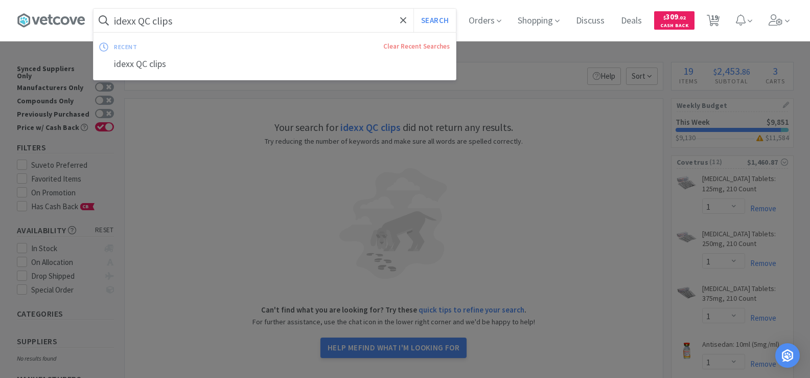
click at [200, 21] on input "idexx QC clips" at bounding box center [275, 21] width 362 height 24
type input "idexx QC"
click at [413, 9] on button "Search" at bounding box center [434, 21] width 42 height 24
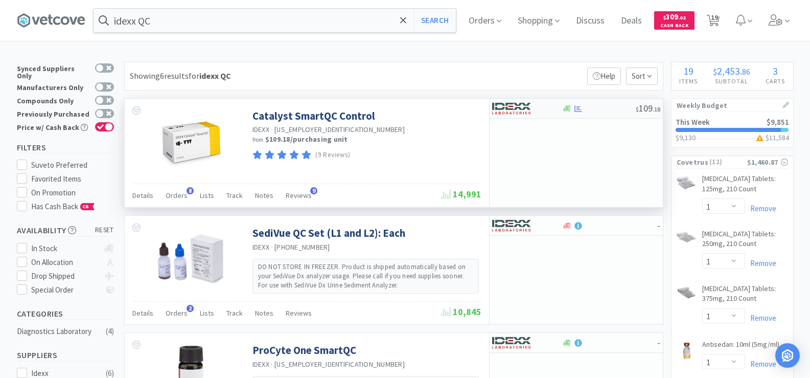
click at [571, 112] on div at bounding box center [567, 109] width 10 height 8
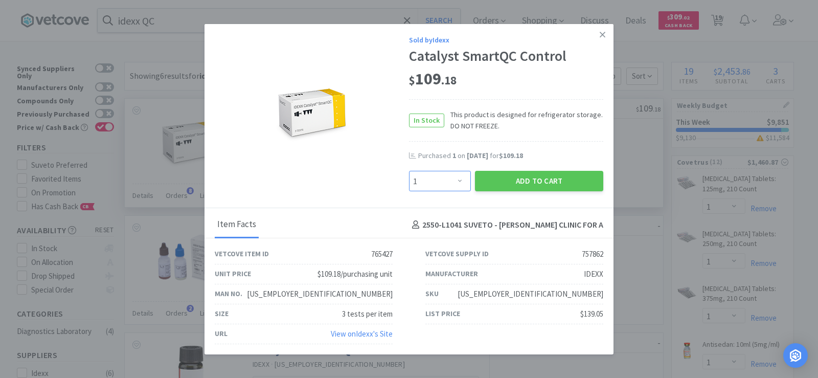
click at [460, 181] on select "Enter Quantity 1 2 3 4 5 6 7 8 9 10 11 12 13 14 15 16 17 18 19 20 Enter Quantity" at bounding box center [440, 181] width 62 height 20
select select "2"
click at [409, 171] on select "Enter Quantity 1 2 3 4 5 6 7 8 9 10 11 12 13 14 15 16 17 18 19 20 Enter Quantity" at bounding box center [440, 181] width 62 height 20
click at [508, 167] on div "Purchased 1 on [DATE] for $109.18" at bounding box center [506, 161] width 194 height 20
click at [525, 186] on button "Add to Cart" at bounding box center [539, 181] width 128 height 20
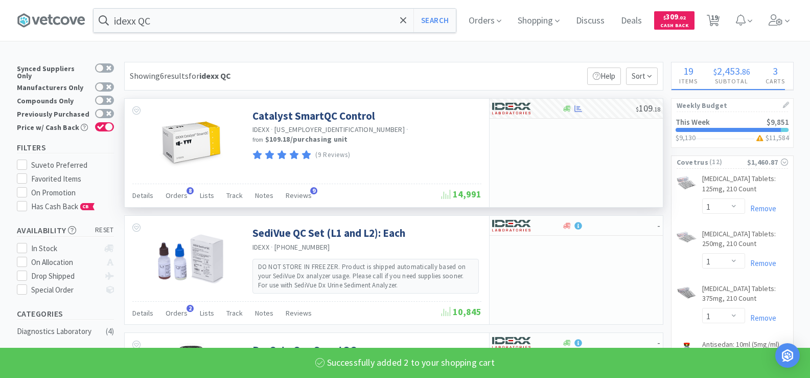
select select "2"
click at [173, 25] on input "idexx QC" at bounding box center [275, 21] width 362 height 24
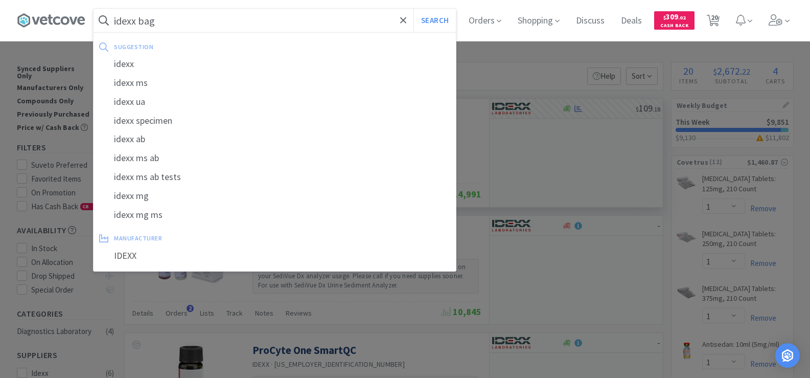
type input "idexx bag"
click at [413, 9] on button "Search" at bounding box center [434, 21] width 42 height 24
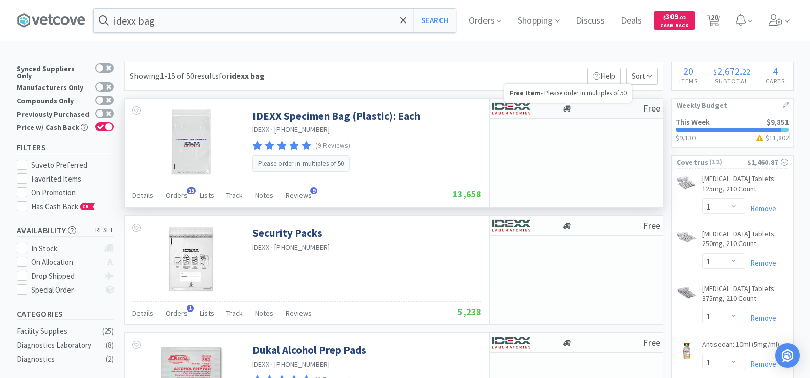
click at [566, 111] on icon at bounding box center [567, 109] width 8 height 8
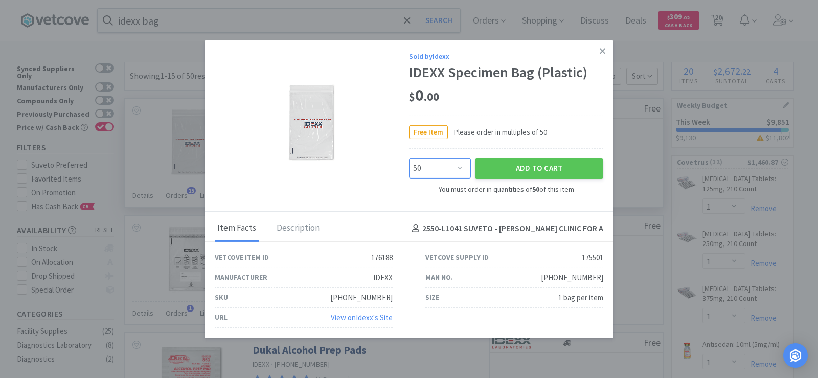
click at [426, 171] on select "Enter Quantity 50 100 150 200 250 300 350 400 450 500 550 600 650 700 750 800 8…" at bounding box center [440, 168] width 62 height 20
select select "200"
click at [409, 158] on select "Enter Quantity 50 100 150 200 250 300 350 400 450 500 550 600 650 700 750 800 8…" at bounding box center [440, 168] width 62 height 20
click at [549, 168] on button "Add to Cart" at bounding box center [539, 168] width 128 height 20
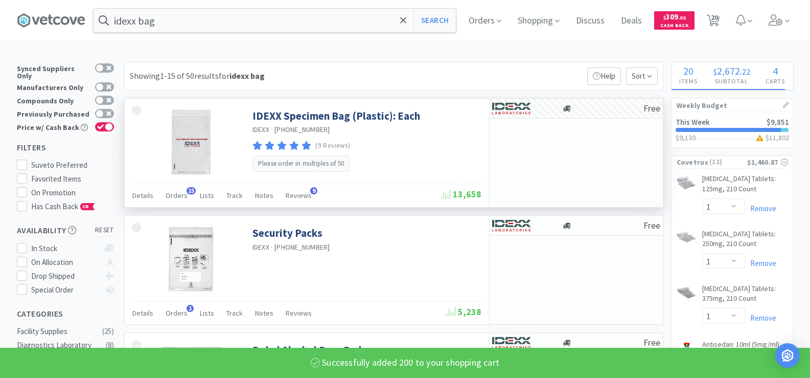
select select "200"
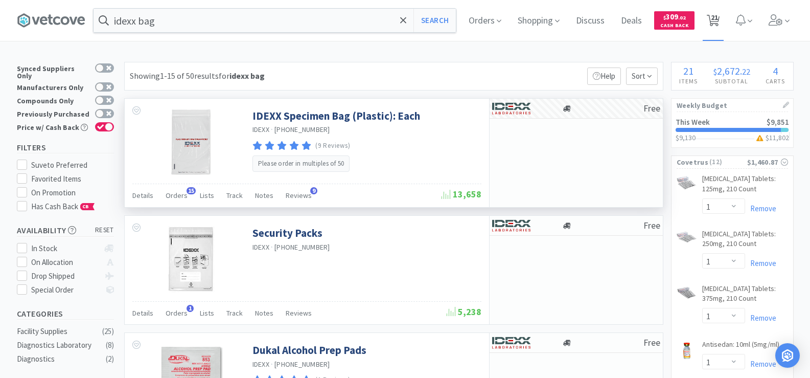
click at [718, 19] on span "21" at bounding box center [714, 17] width 7 height 41
select select "1"
select select "2"
select select "200"
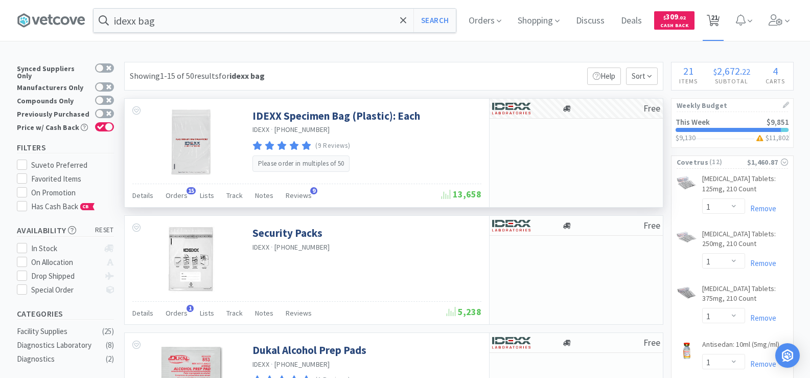
select select "1"
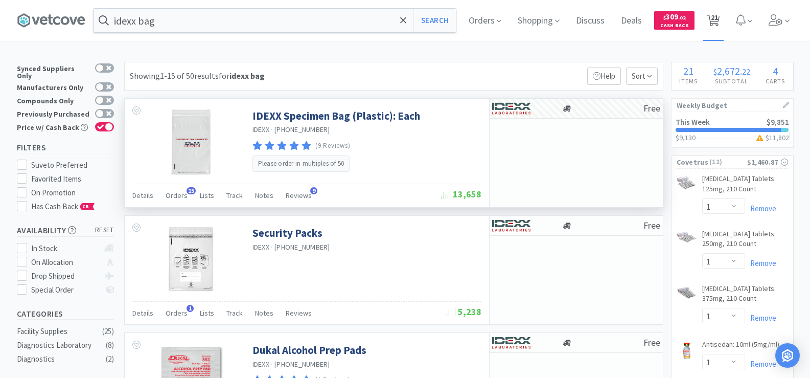
select select "1"
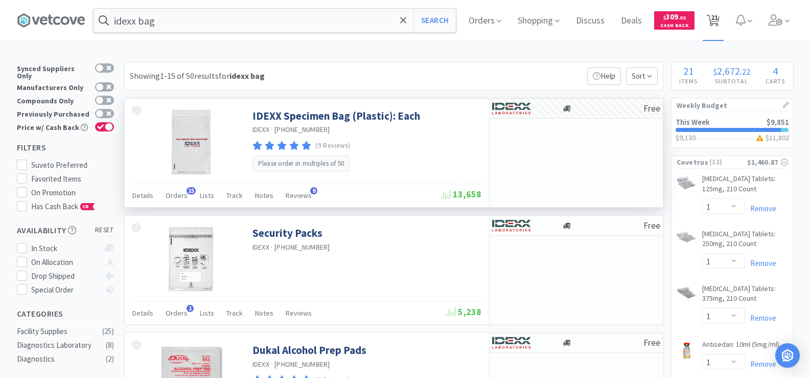
select select "2"
select select "1"
select select "2"
select select "1"
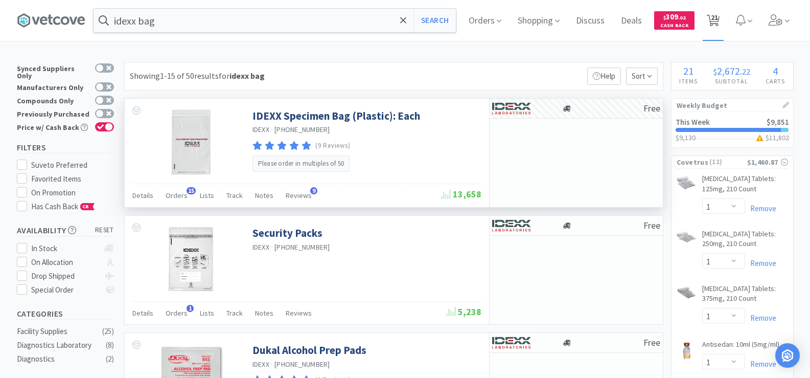
select select "1"
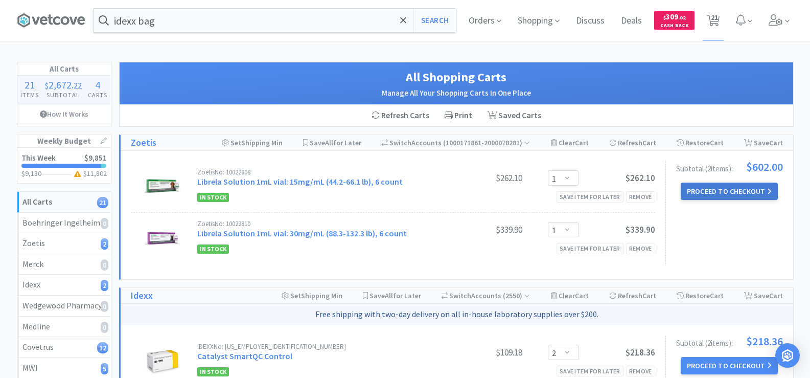
click at [735, 193] on button "Proceed to Checkout" at bounding box center [729, 190] width 97 height 17
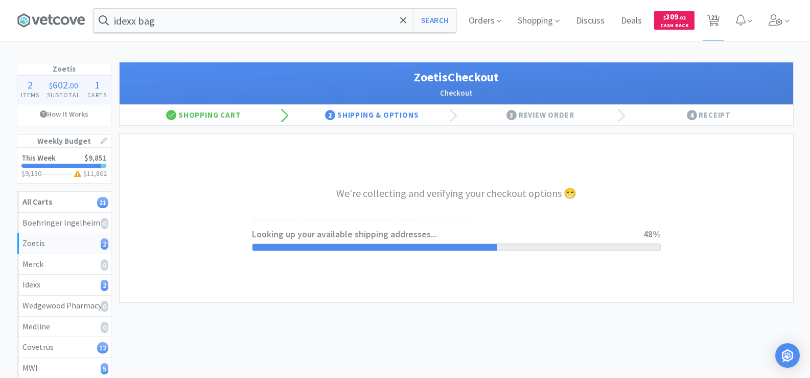
select select "invoice"
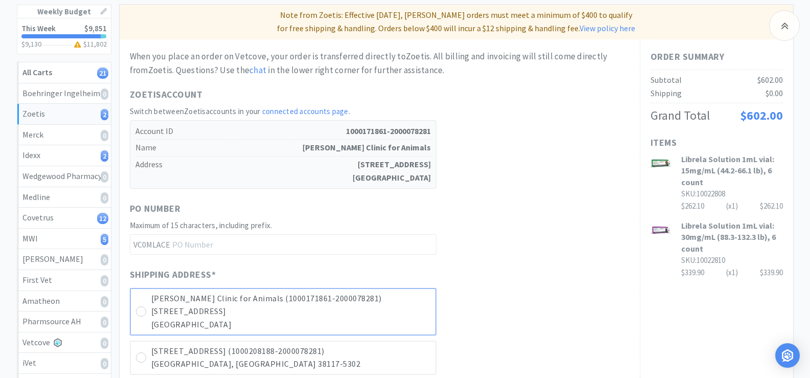
scroll to position [153, 0]
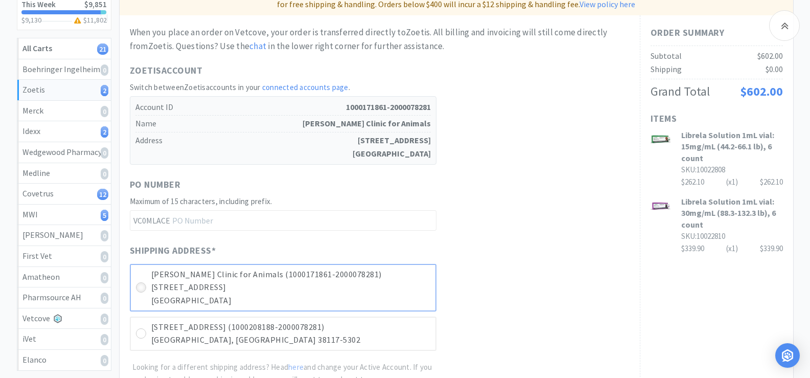
click at [139, 288] on icon at bounding box center [141, 288] width 8 height 8
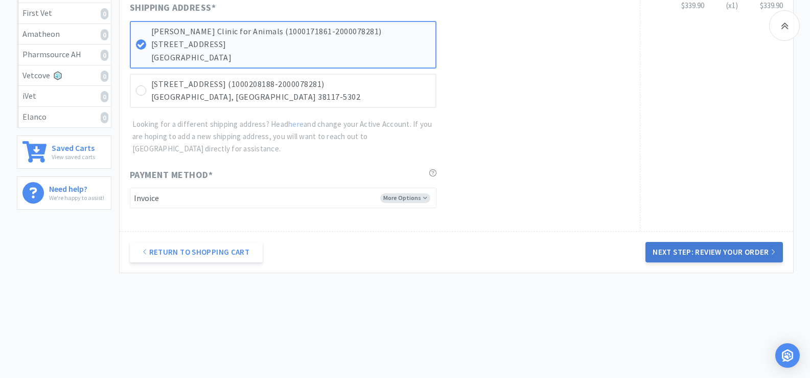
click at [723, 253] on button "Next Step: Review Your Order" at bounding box center [714, 252] width 137 height 20
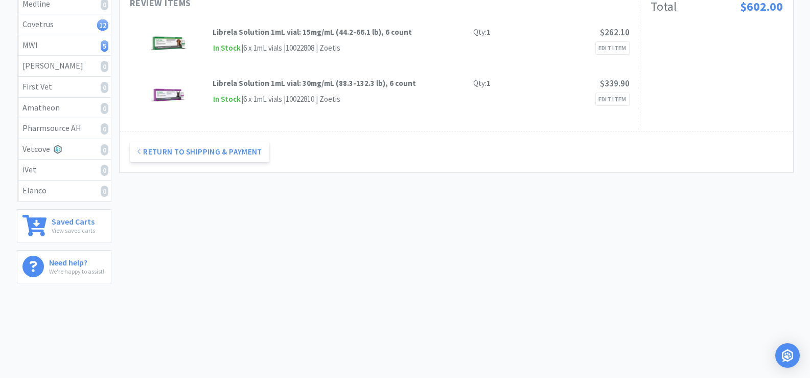
scroll to position [0, 0]
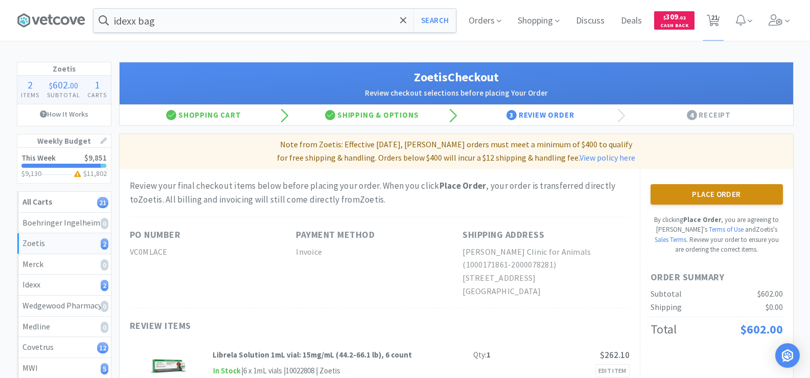
click at [725, 198] on button "Place Order" at bounding box center [717, 194] width 132 height 20
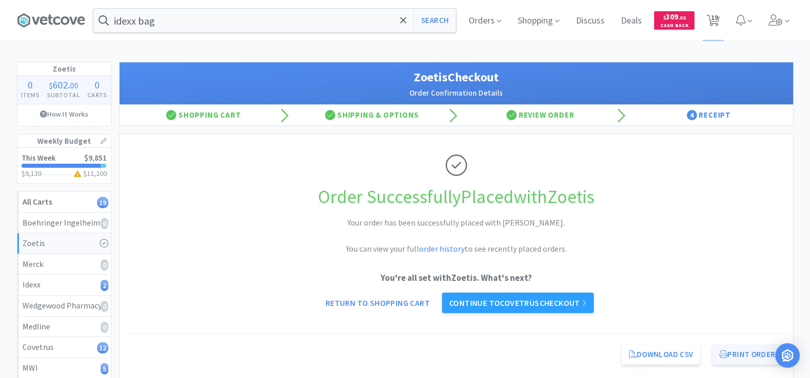
click at [749, 352] on button "Print Order" at bounding box center [747, 354] width 70 height 20
click at [537, 299] on link "Continue to Covetrus checkout" at bounding box center [518, 302] width 152 height 20
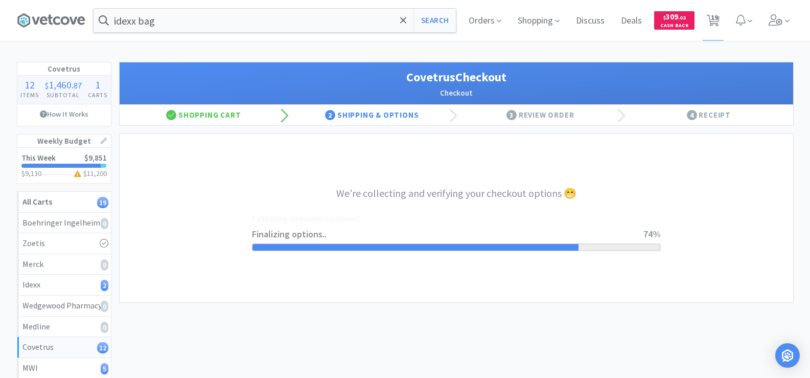
select select "ACCOUNT"
select select "cvt-standard-net"
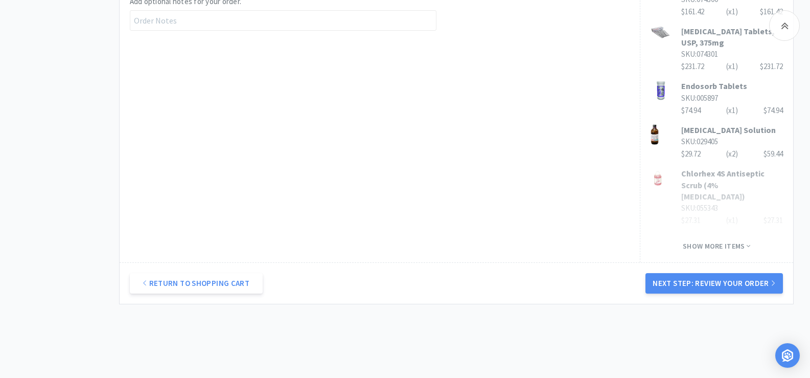
scroll to position [662, 0]
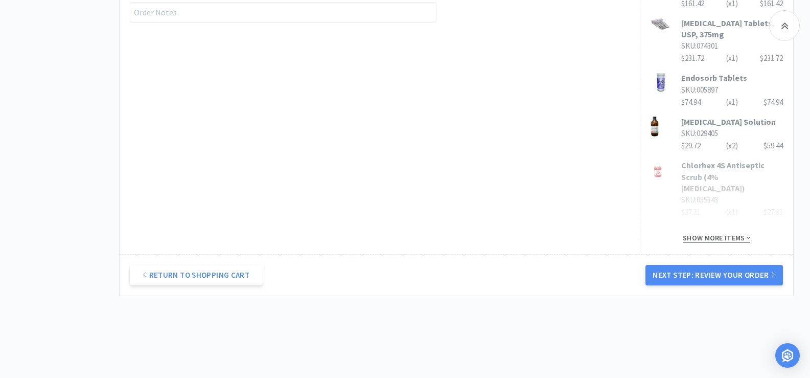
click at [719, 233] on span "Show more items" at bounding box center [716, 238] width 67 height 10
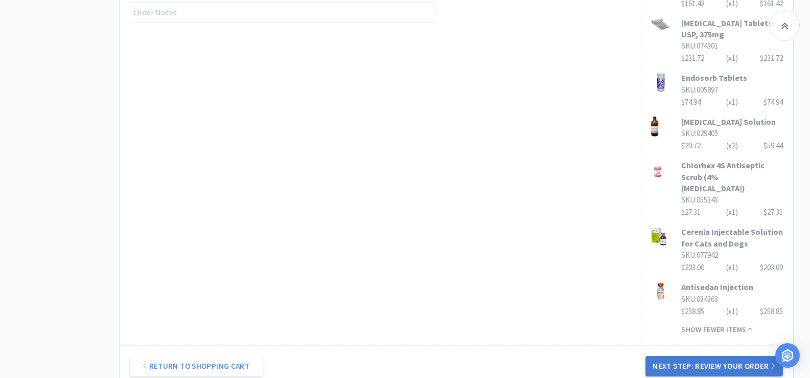
click at [739, 356] on button "Next Step: Review Your Order" at bounding box center [714, 366] width 137 height 20
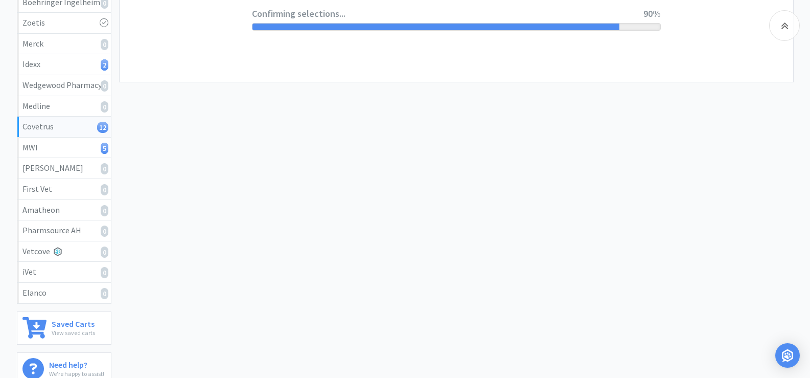
scroll to position [0, 0]
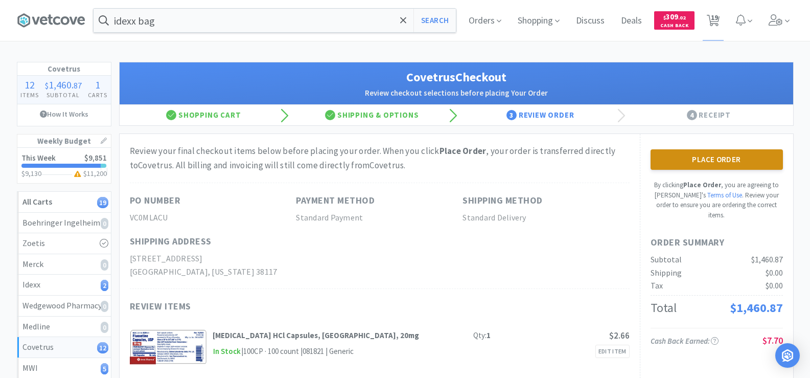
click at [710, 158] on button "Place Order" at bounding box center [717, 159] width 132 height 20
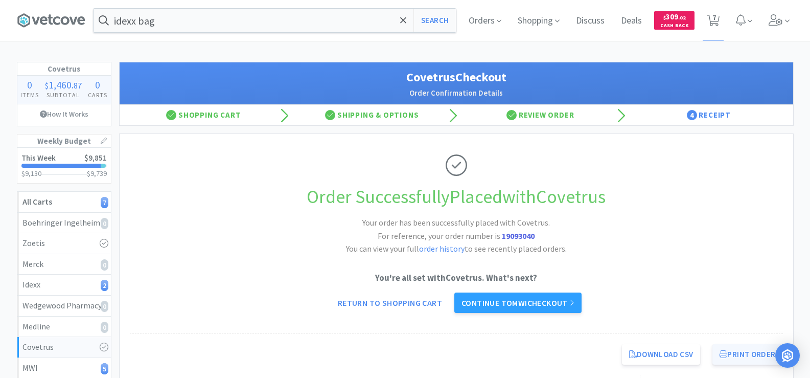
click at [760, 351] on button "Print Order" at bounding box center [747, 354] width 70 height 20
click at [558, 301] on link "Continue to MWI checkout" at bounding box center [517, 302] width 127 height 20
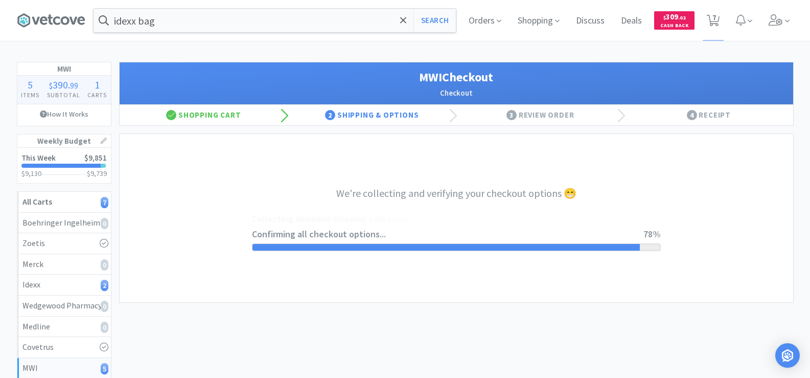
select select "STD_"
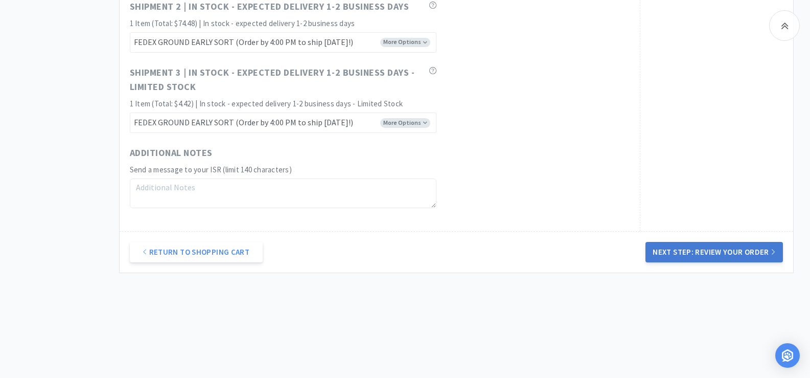
click at [721, 255] on button "Next Step: Review Your Order" at bounding box center [714, 252] width 137 height 20
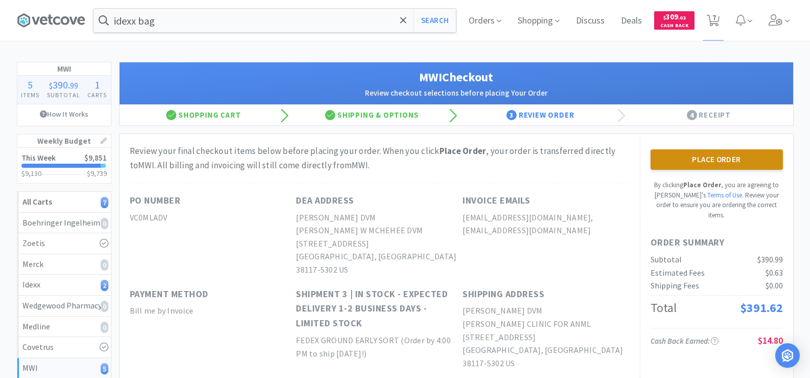
click at [678, 163] on button "Place Order" at bounding box center [717, 159] width 132 height 20
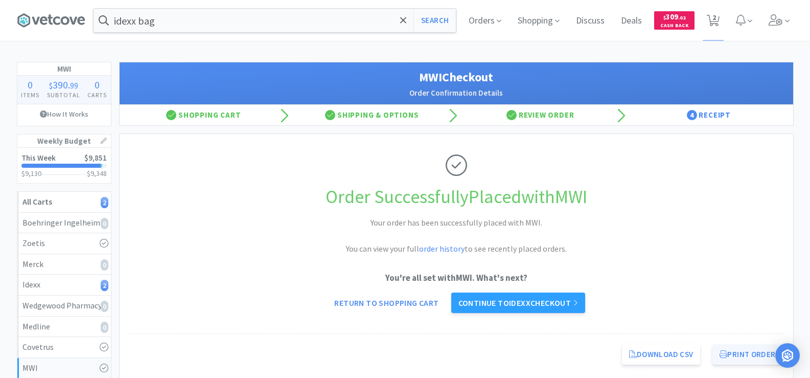
click at [749, 352] on button "Print Order" at bounding box center [747, 354] width 70 height 20
click at [242, 33] on div "idexx bag Search Orders Shopping Discuss Discuss Deals Deals $ 309 . 02 Cash Ba…" at bounding box center [405, 20] width 777 height 41
click at [241, 25] on input "idexx bag" at bounding box center [275, 21] width 362 height 24
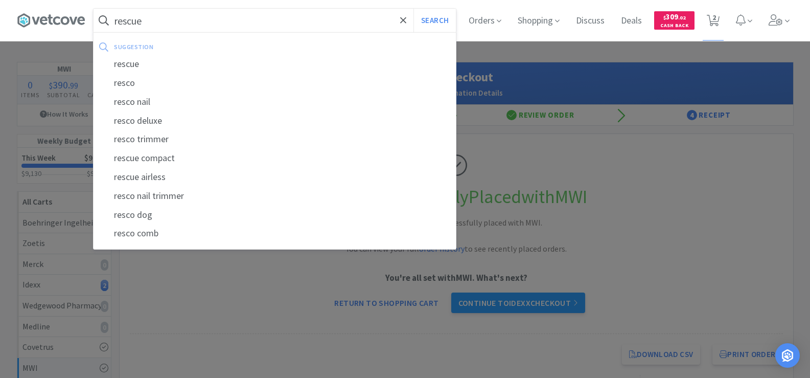
type input "rescue"
click at [413, 9] on button "Search" at bounding box center [434, 21] width 42 height 24
select select "2"
select select "200"
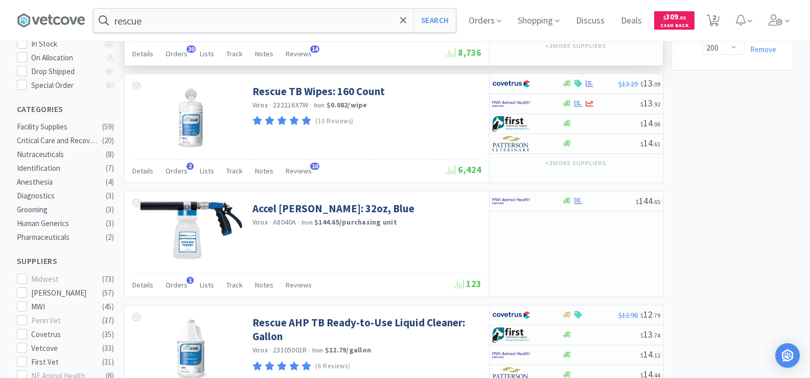
scroll to position [256, 0]
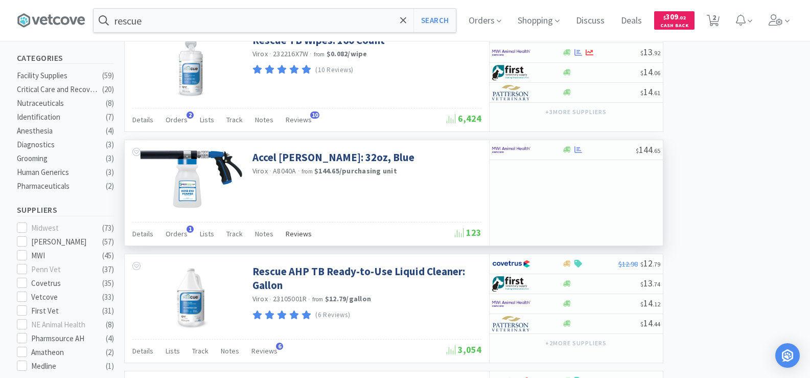
click at [286, 236] on span "Reviews" at bounding box center [299, 233] width 26 height 9
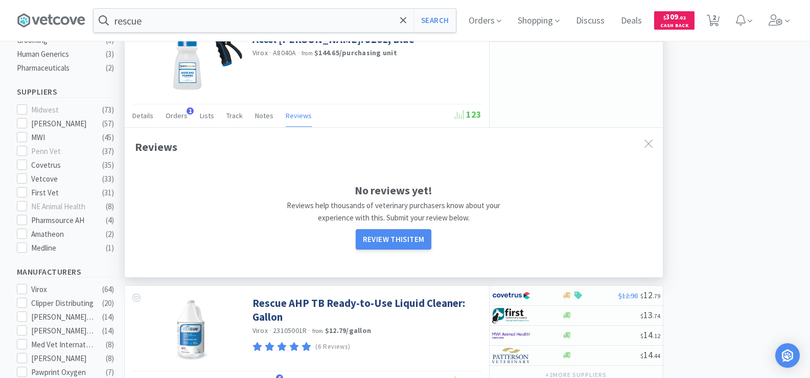
scroll to position [409, 0]
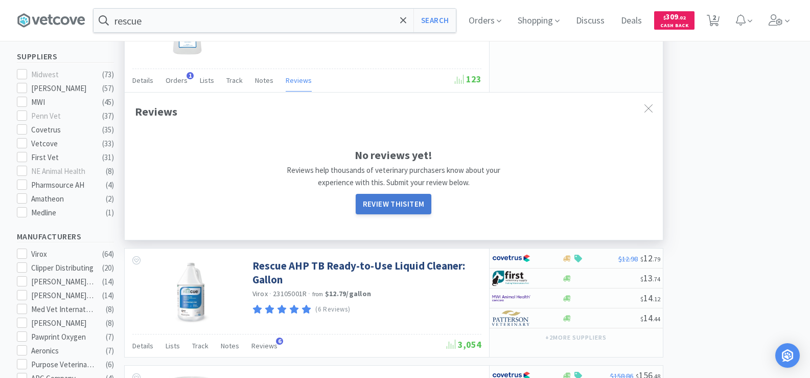
click at [370, 209] on button "Review this item" at bounding box center [394, 204] width 76 height 20
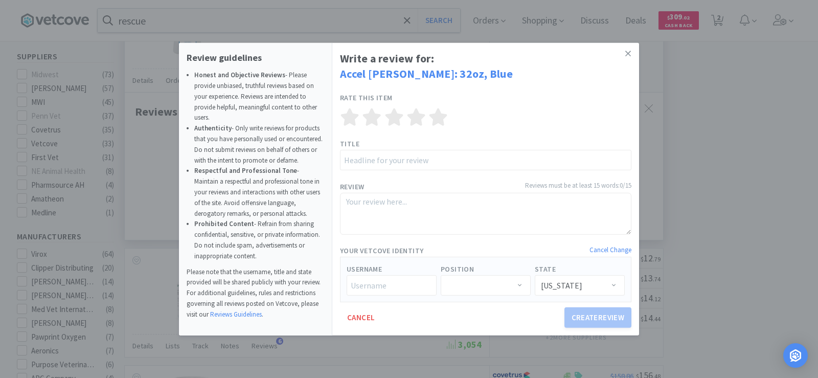
click at [370, 210] on textarea at bounding box center [485, 213] width 291 height 42
type textarea "W"
type textarea "We"
type textarea "We h"
type textarea "We ha"
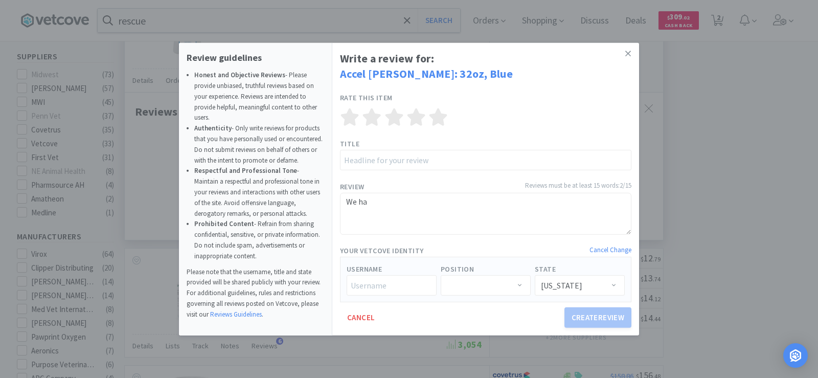
type textarea "We hav"
type textarea "We have"
type textarea "We have h"
type textarea "We have ha"
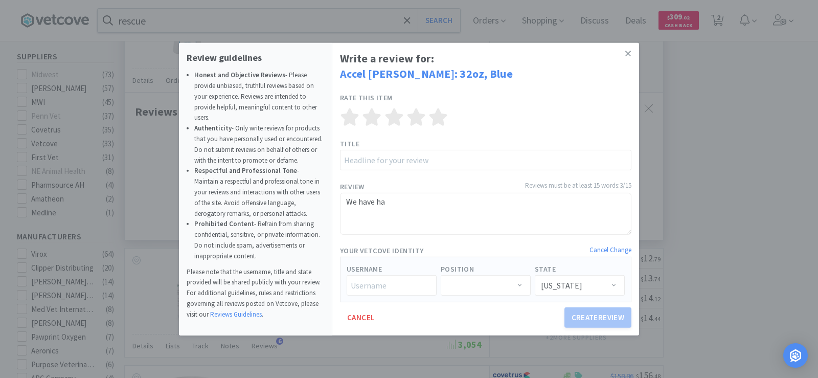
type textarea "We have had"
type textarea "We have had t"
type textarea "We have had to"
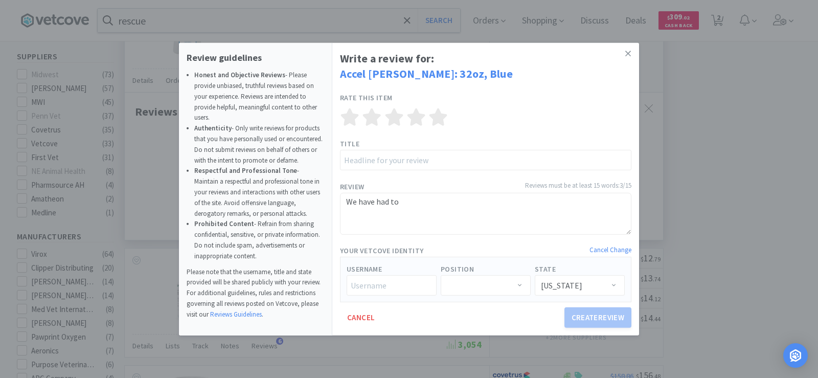
type textarea "We have had to r"
type textarea "We have had to re"
type textarea "We have had to rep"
type textarea "We have had to repl"
type textarea "We have had to repla"
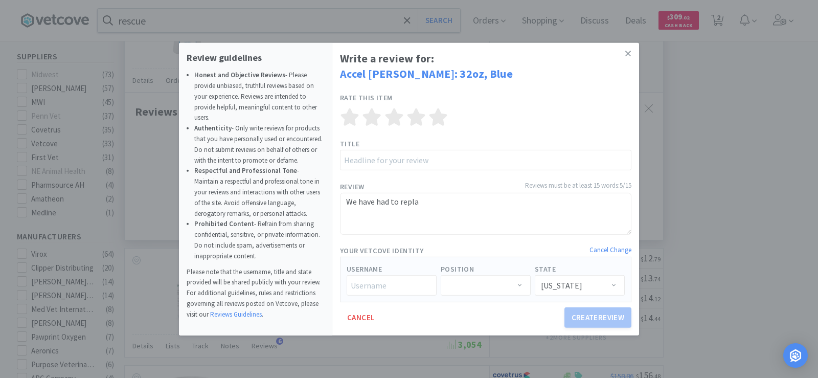
type textarea "We have had to replac"
type textarea "We have had to replace"
type textarea "We have had to replace th"
type textarea "We have had to replace thi"
type textarea "We have had to replace this"
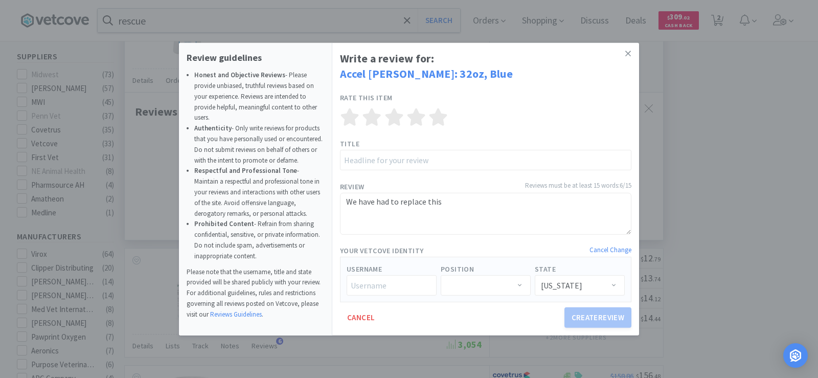
type textarea "We have had to replace this s"
type textarea "We have had to replace this se"
type textarea "We have had to replace this sev"
type textarea "We have had to replace this seve"
type textarea "We have had to replace this severa"
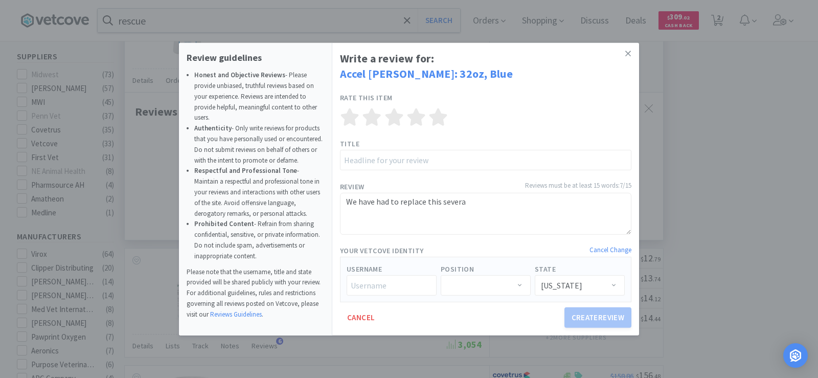
type textarea "We have had to replace this several"
type textarea "We have had to replace this several ti"
type textarea "We have had to replace this several time"
type textarea "We have had to replace this several times"
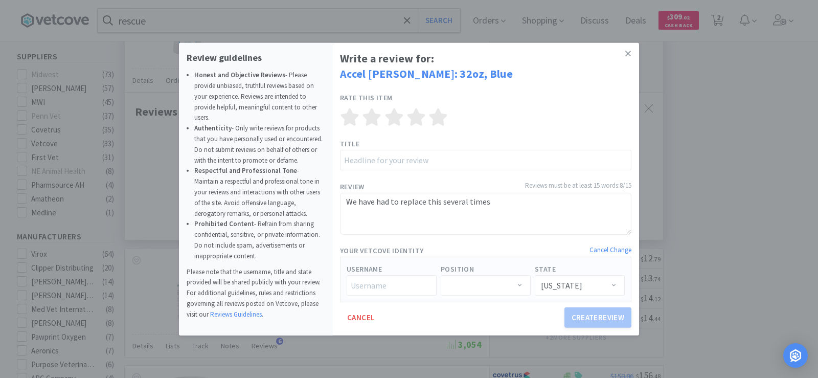
type textarea "We have had to replace this several times."
type textarea "We have had to replace this several times. M"
type textarea "We have had to replace this several times. Mo"
type textarea "We have had to replace this several times. Mos"
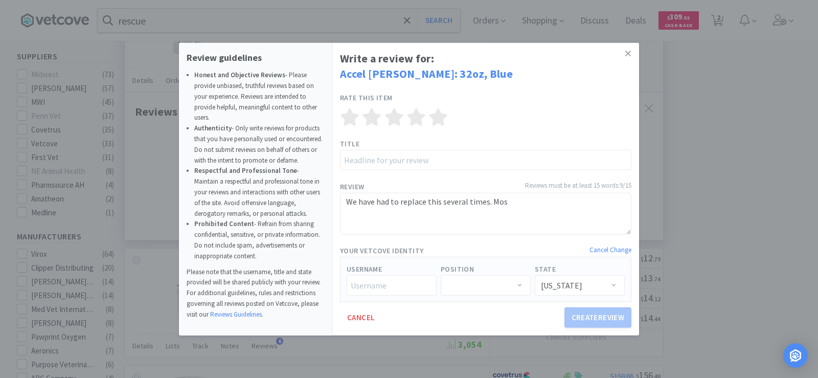
type textarea "We have had to replace this several times. Most"
type textarea "We have had to replace this several times. Most r"
type textarea "We have had to replace this several times. Most re"
type textarea "We have had to replace this several times. Most rev"
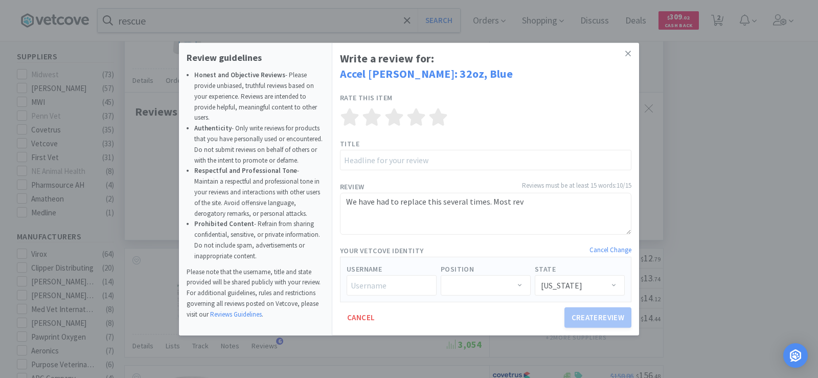
type textarea "We have had to replace this several times. Most re"
type textarea "We have had to replace this several times. Most rece"
type textarea "We have had to replace this several times. Most recen"
type textarea "We have had to replace this several times. Most recent"
type textarea "We have had to replace this several times. Most recentl"
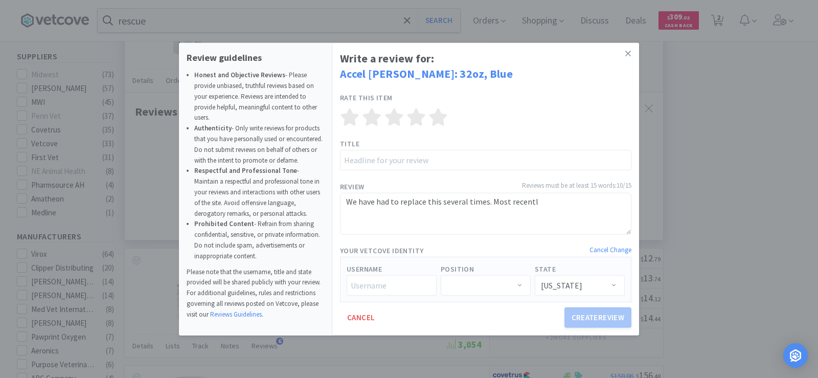
type textarea "We have had to replace this several times. Most recently"
type textarea "We have had to replace this several times. Most recently p"
type textarea "We have had to replace this several times. Most recently pur"
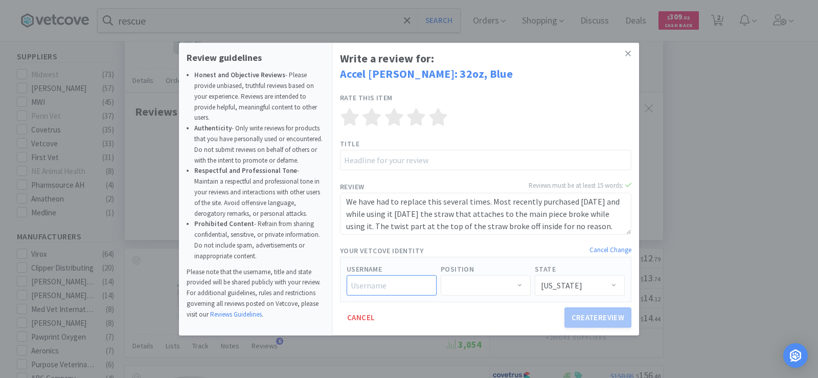
click at [372, 287] on input "text" at bounding box center [392, 285] width 90 height 20
click at [627, 50] on icon at bounding box center [628, 53] width 6 height 9
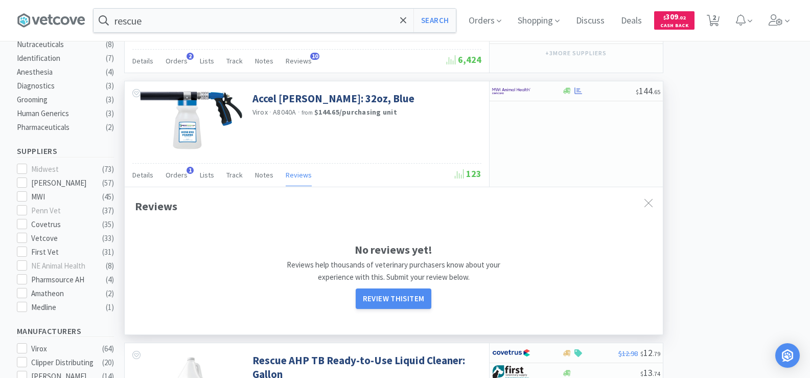
scroll to position [307, 0]
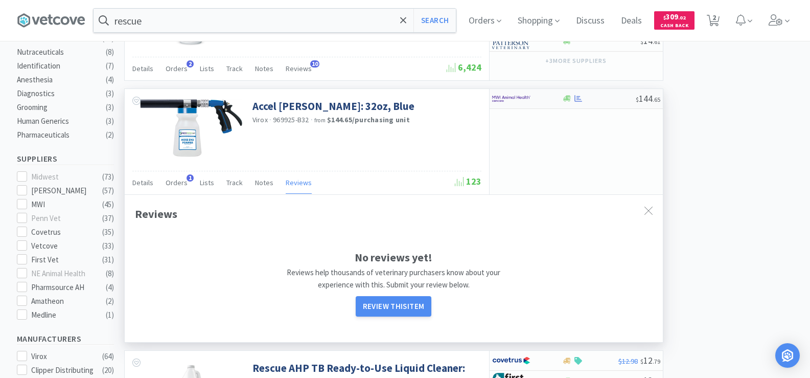
click at [576, 99] on icon at bounding box center [578, 99] width 8 height 8
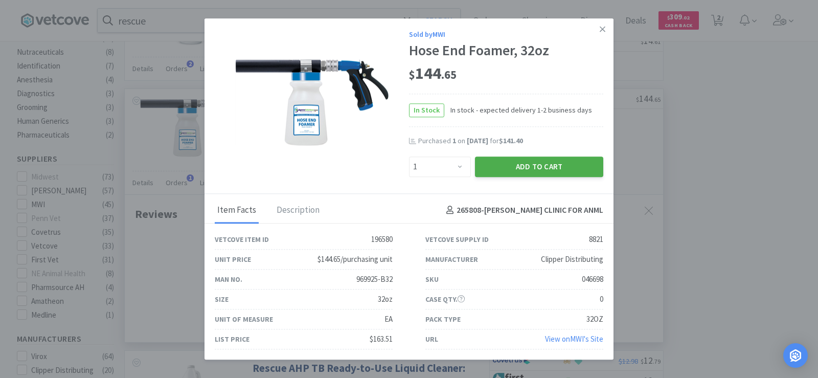
click at [550, 164] on button "Add to Cart" at bounding box center [539, 166] width 128 height 20
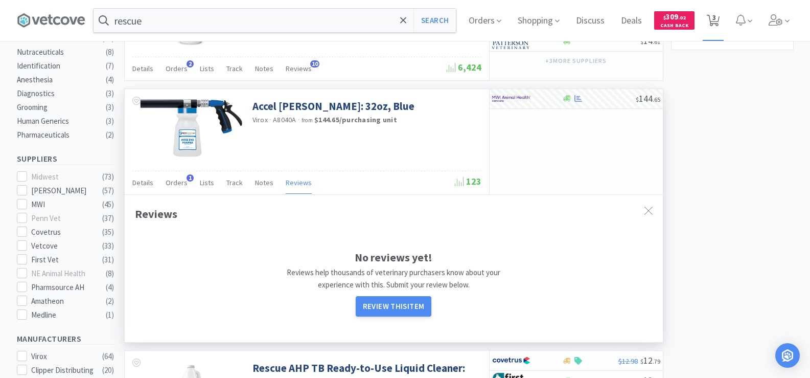
click at [711, 15] on icon at bounding box center [713, 20] width 13 height 11
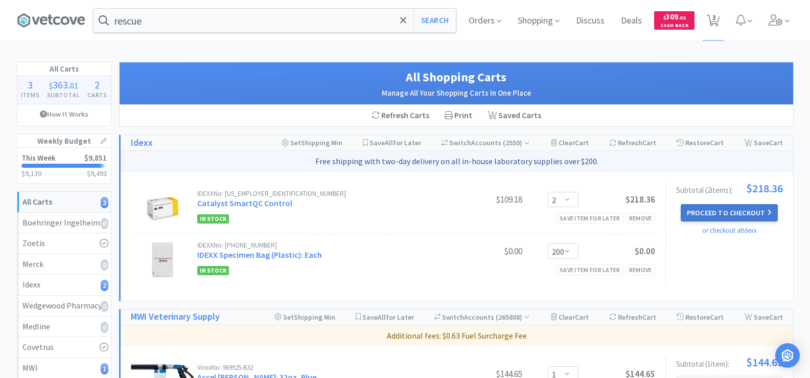
click at [727, 209] on button "Proceed to Checkout" at bounding box center [729, 212] width 97 height 17
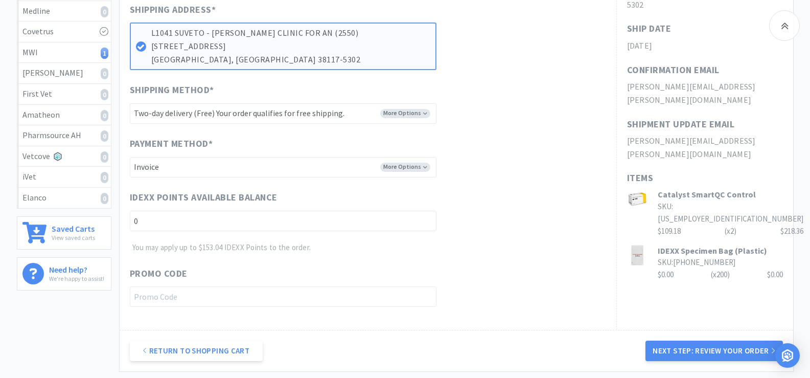
scroll to position [358, 0]
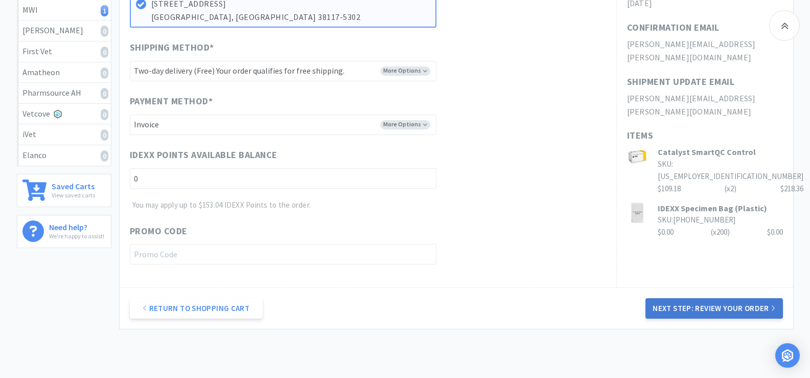
click at [710, 313] on button "Next Step: Review Your Order" at bounding box center [714, 308] width 137 height 20
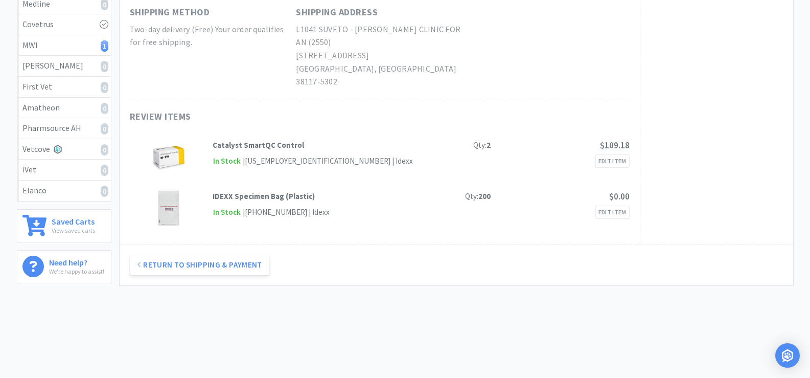
scroll to position [0, 0]
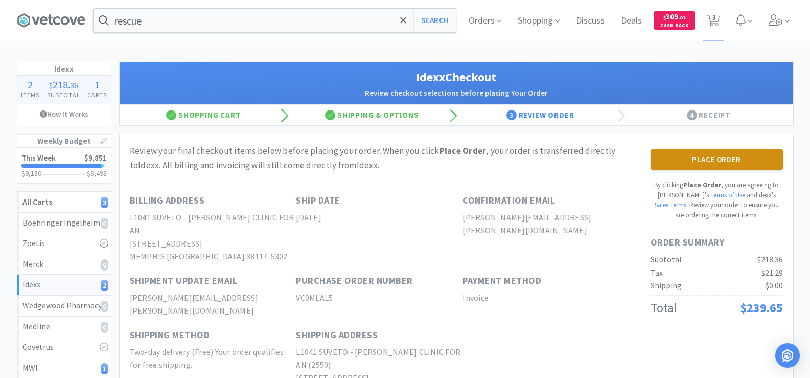
click at [715, 155] on button "Place Order" at bounding box center [717, 159] width 132 height 20
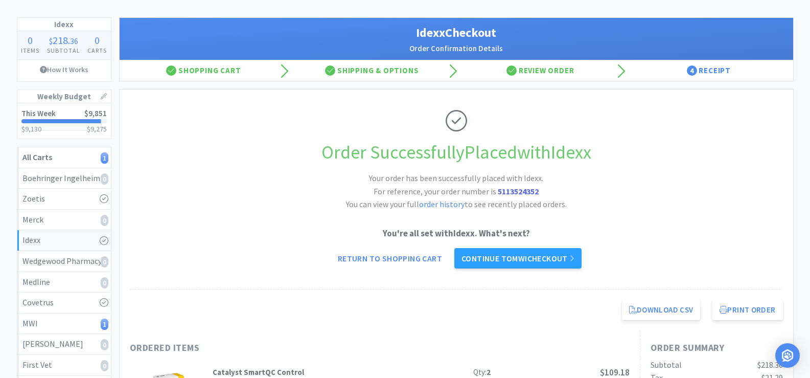
scroll to position [51, 0]
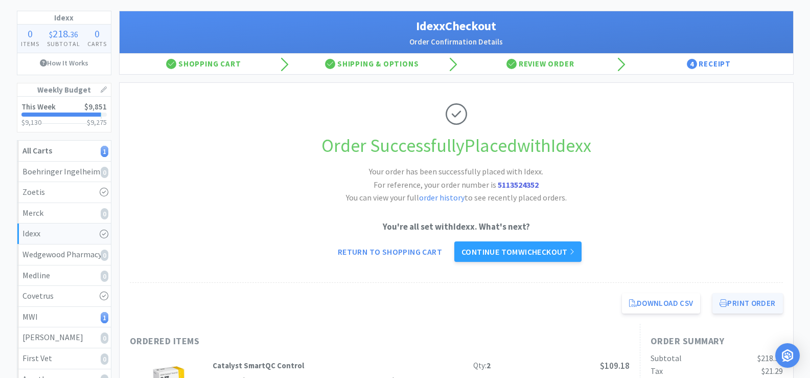
click at [734, 300] on button "Print Order" at bounding box center [747, 303] width 70 height 20
click at [524, 258] on link "Continue to MWI checkout" at bounding box center [517, 251] width 127 height 20
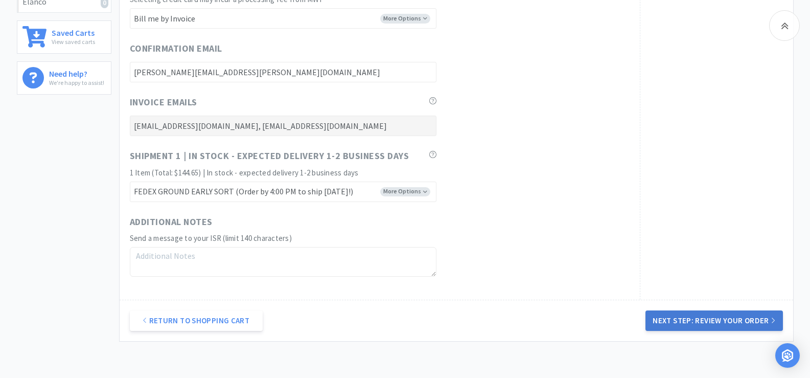
click at [734, 324] on button "Next Step: Review Your Order" at bounding box center [714, 320] width 137 height 20
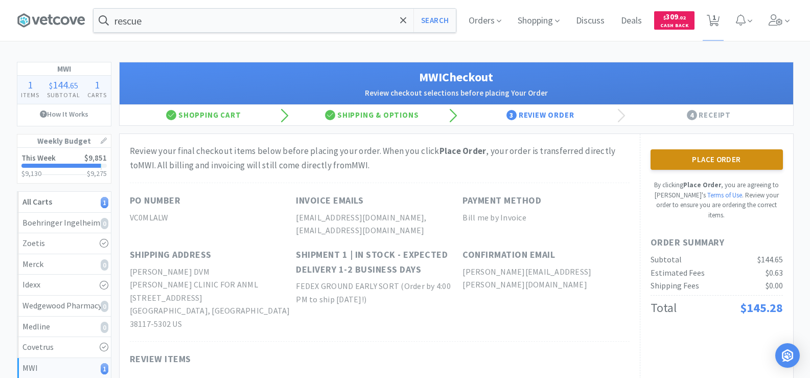
click at [700, 165] on button "Place Order" at bounding box center [717, 159] width 132 height 20
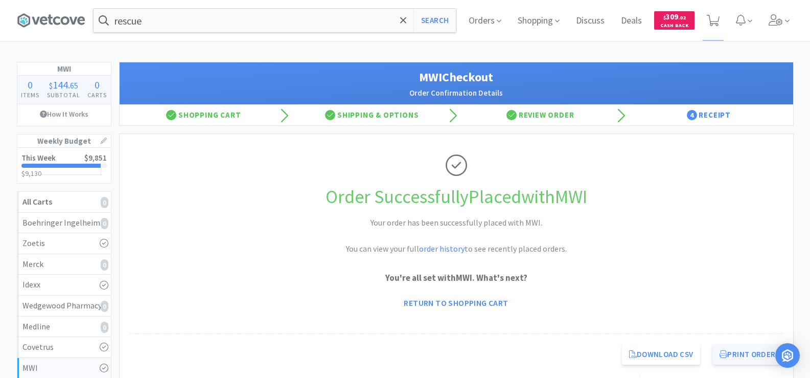
click at [747, 353] on button "Print Order" at bounding box center [747, 354] width 70 height 20
click at [184, 21] on input "rescue" at bounding box center [275, 21] width 362 height 24
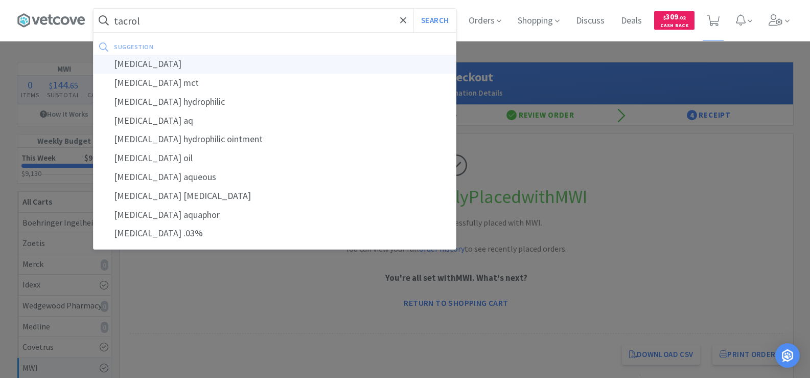
click at [157, 71] on div "[MEDICAL_DATA]" at bounding box center [275, 64] width 362 height 19
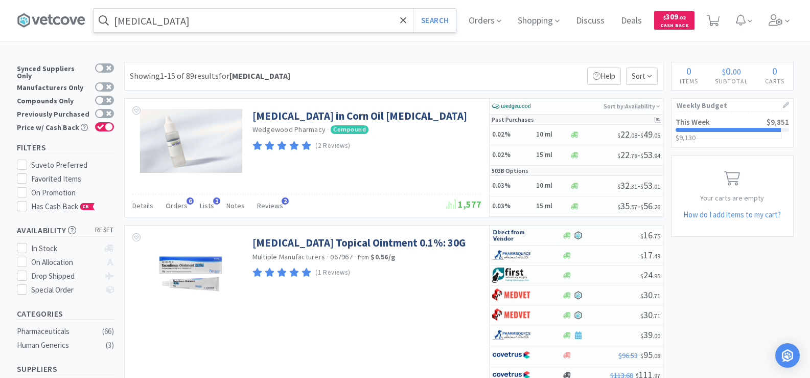
click at [186, 19] on input "[MEDICAL_DATA]" at bounding box center [275, 21] width 362 height 24
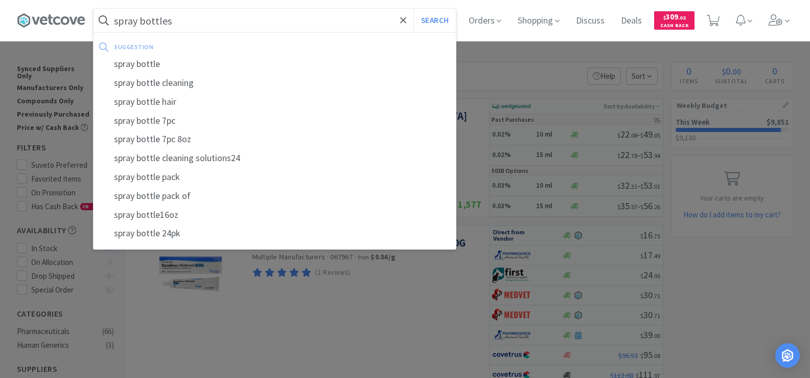
click at [413, 9] on button "Search" at bounding box center [434, 21] width 42 height 24
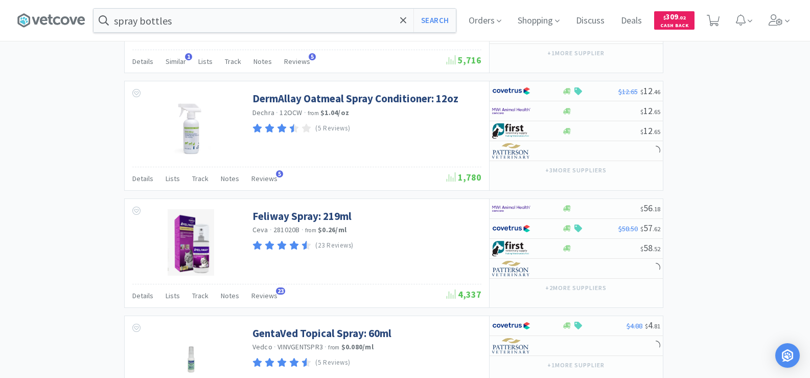
scroll to position [1636, 0]
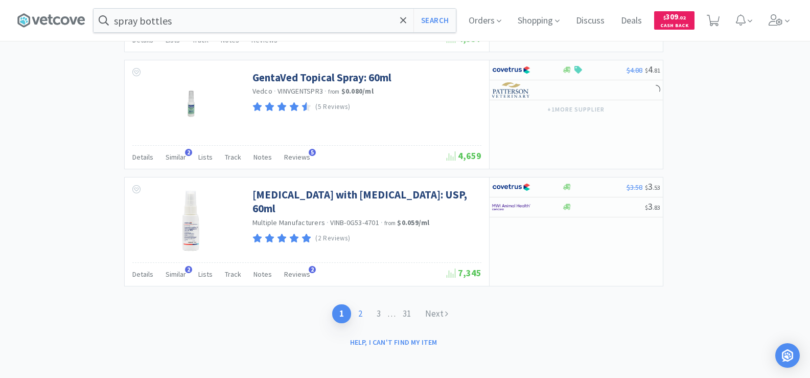
click at [358, 314] on link "2" at bounding box center [360, 313] width 18 height 19
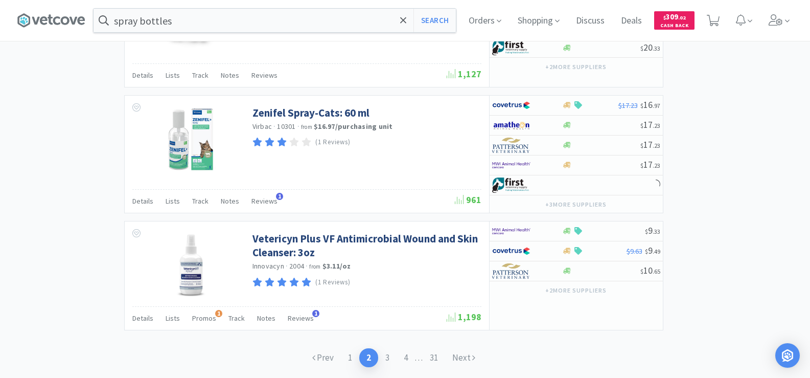
scroll to position [1584, 0]
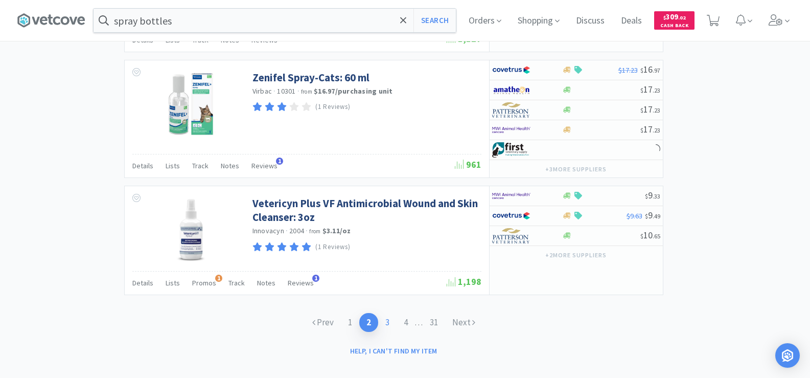
click at [386, 317] on link "3" at bounding box center [387, 322] width 18 height 19
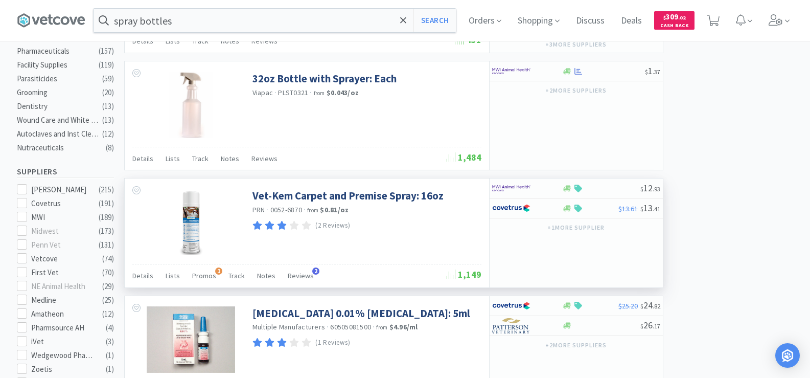
scroll to position [256, 0]
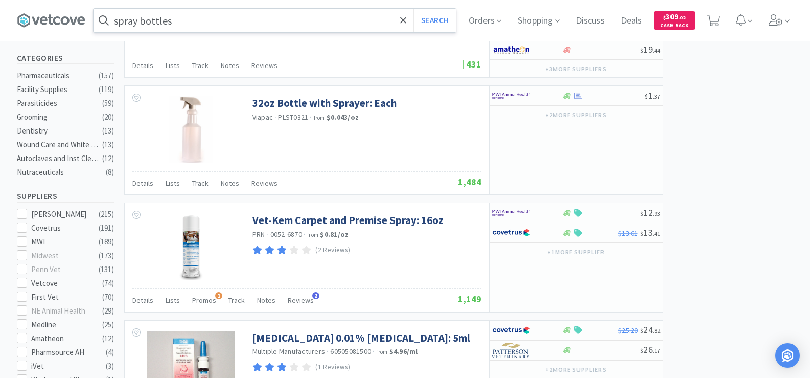
click at [182, 22] on input "spray bottles" at bounding box center [275, 21] width 362 height 24
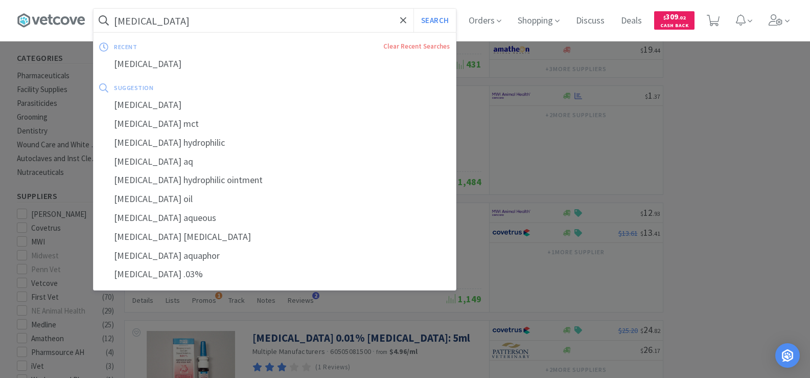
click at [413, 9] on button "Search" at bounding box center [434, 21] width 42 height 24
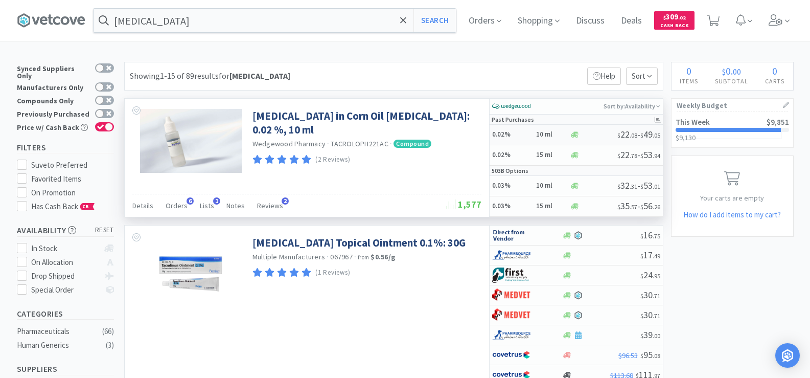
click at [505, 134] on h5 "0.02%" at bounding box center [512, 134] width 41 height 9
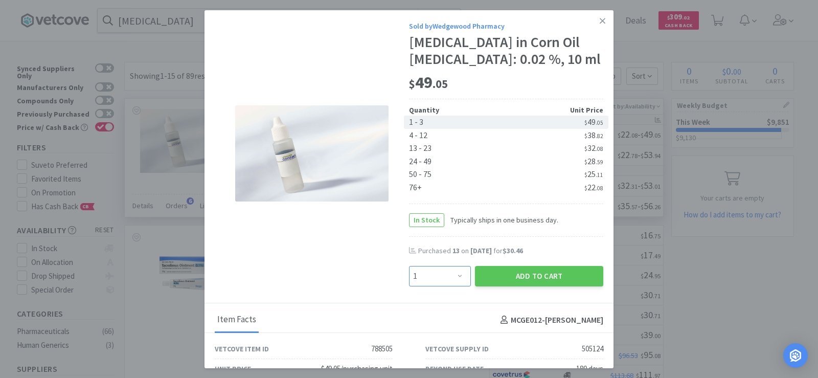
click at [421, 286] on select "Enter Quantity 1 2 3 4 5 6 7 8 9 10 11 12 13 14 15 16 17 18 19 20 Enter Quantity" at bounding box center [440, 276] width 62 height 20
click at [409, 283] on select "Enter Quantity 1 2 3 4 5 6 7 8 9 10 11 12 13 14 15 16 17 18 19 20 Enter Quantity" at bounding box center [440, 276] width 62 height 20
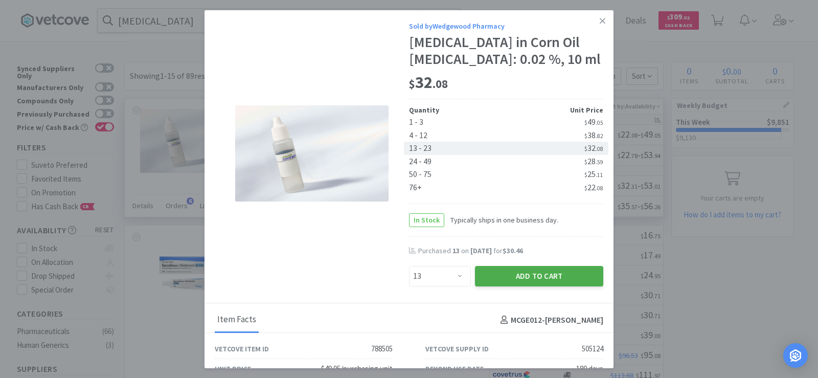
click at [515, 286] on button "Add to Cart" at bounding box center [539, 276] width 128 height 20
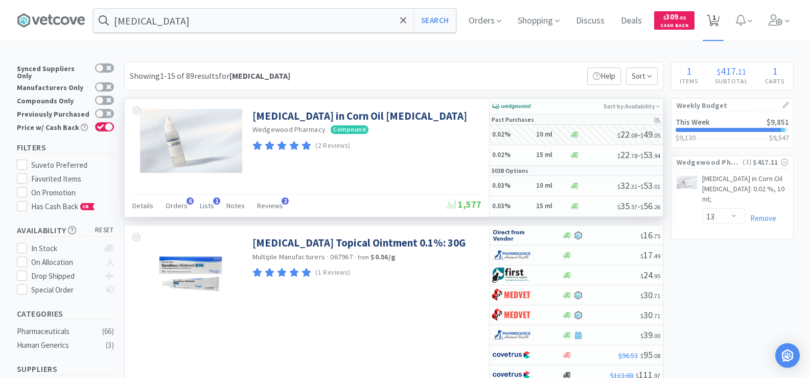
click at [716, 21] on span "1" at bounding box center [714, 17] width 4 height 41
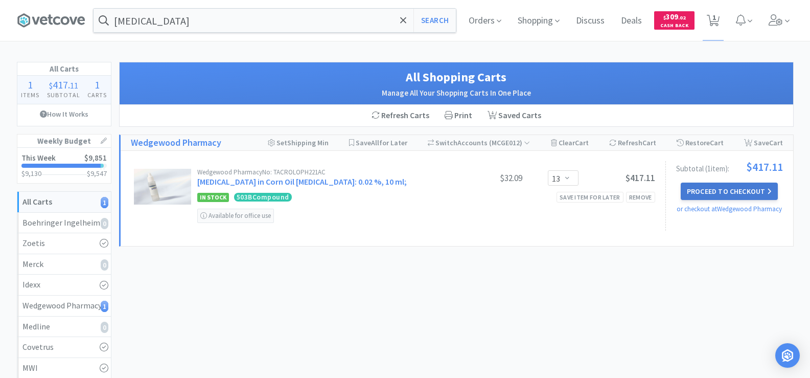
click at [706, 184] on button "Proceed to Checkout" at bounding box center [729, 190] width 97 height 17
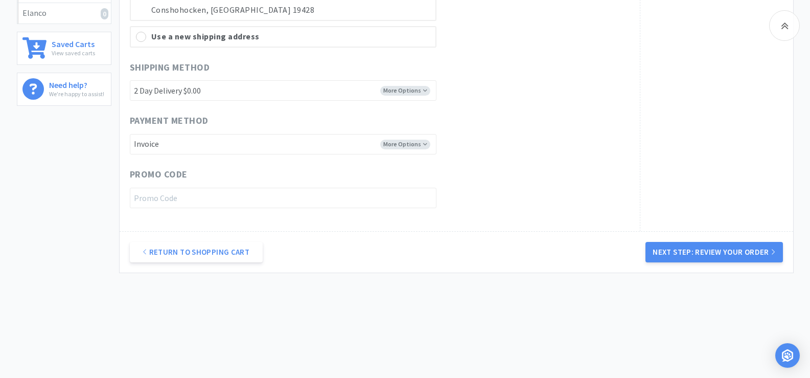
click at [723, 252] on button "Next Step: Review Your Order" at bounding box center [714, 252] width 137 height 20
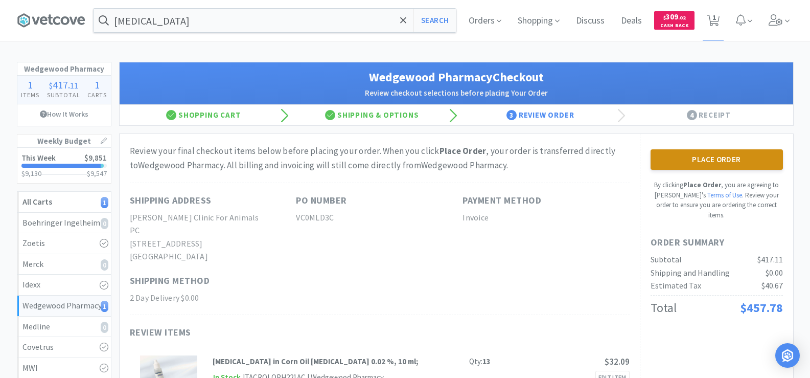
click at [698, 168] on button "Place Order" at bounding box center [717, 159] width 132 height 20
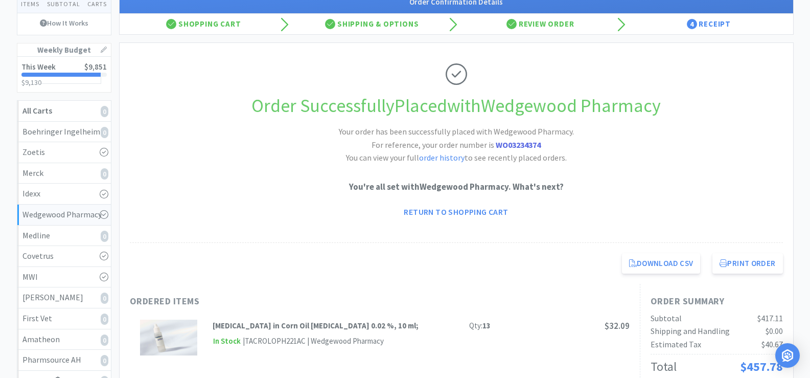
scroll to position [102, 0]
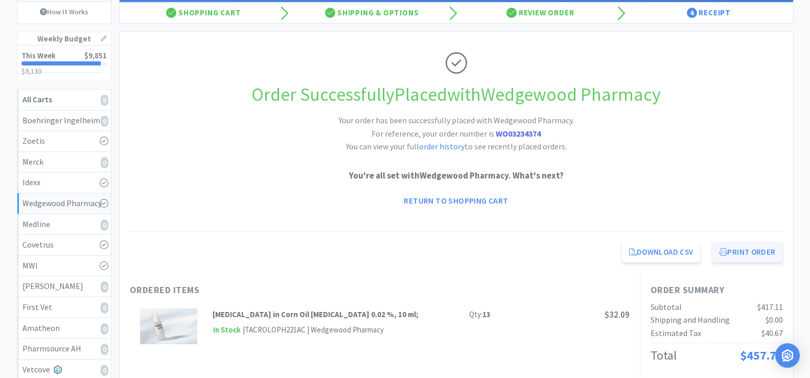
click at [737, 258] on button "Print Order" at bounding box center [747, 252] width 70 height 20
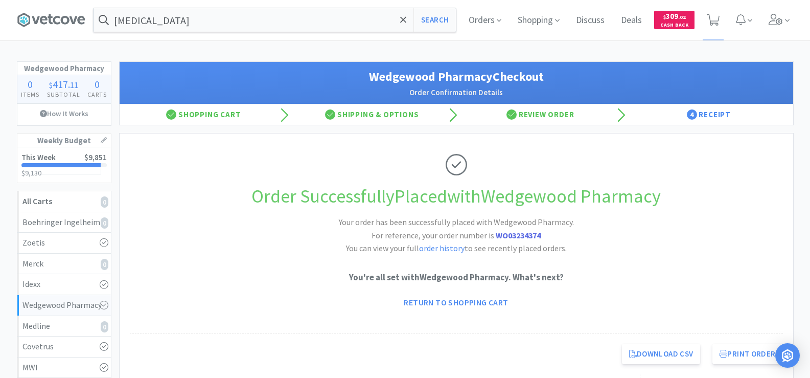
scroll to position [0, 0]
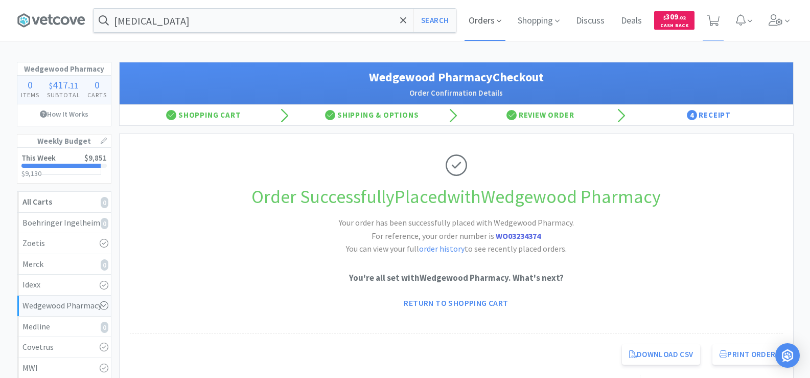
click at [484, 22] on span "Orders" at bounding box center [485, 20] width 41 height 41
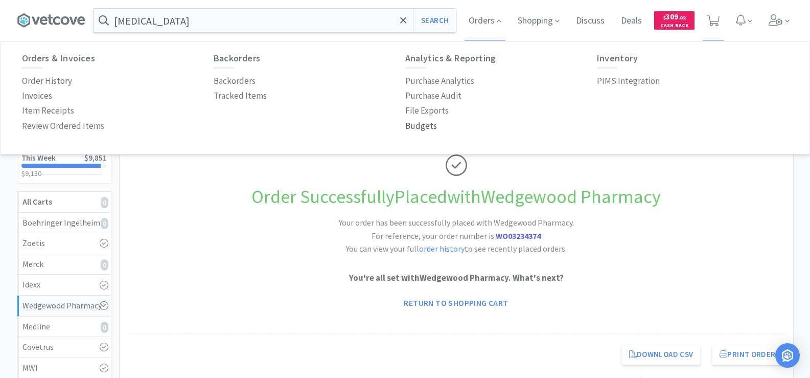
click at [415, 123] on p "Budgets" at bounding box center [421, 126] width 32 height 14
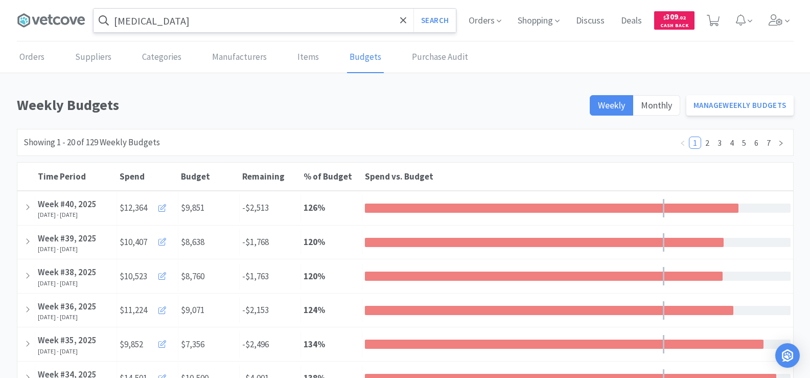
click at [164, 14] on input "[MEDICAL_DATA]" at bounding box center [275, 21] width 362 height 24
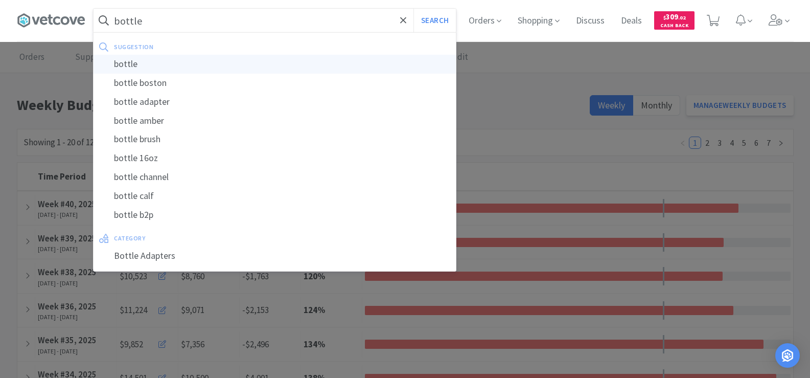
click at [180, 58] on div "bottle" at bounding box center [275, 64] width 362 height 19
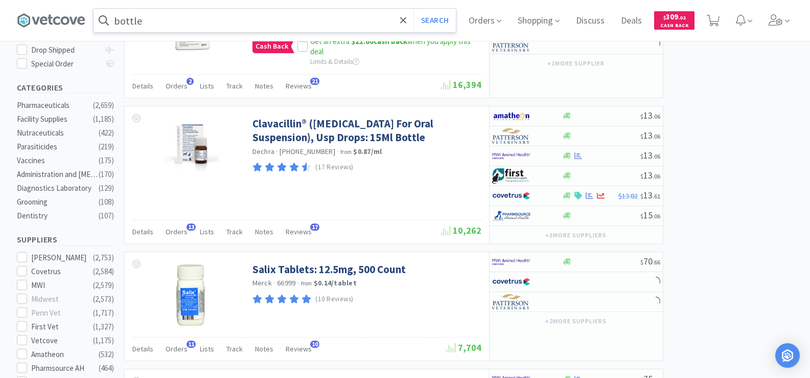
scroll to position [358, 0]
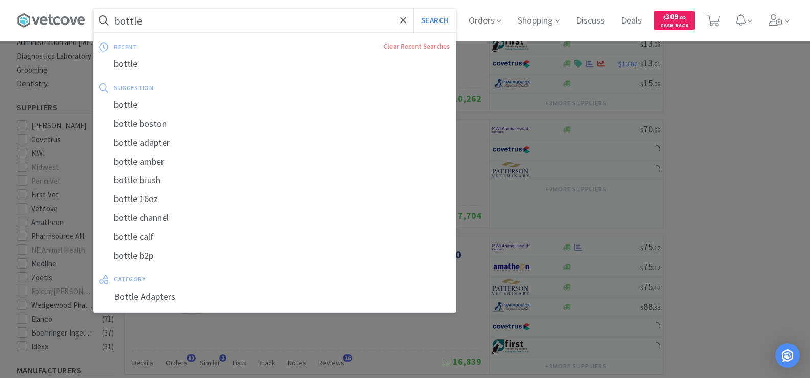
click at [178, 27] on input "bottle" at bounding box center [275, 21] width 362 height 24
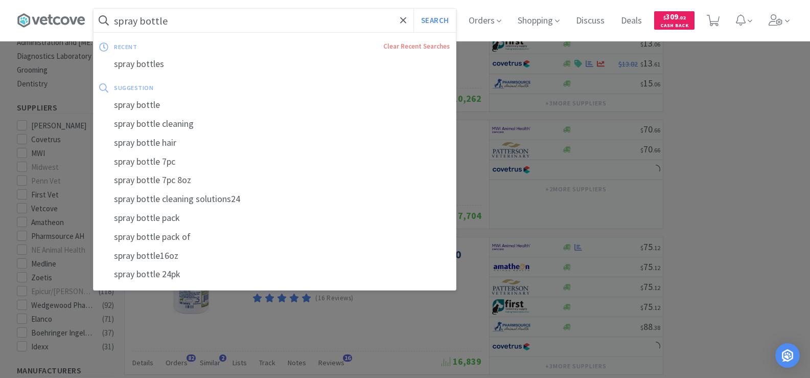
click at [413, 9] on button "Search" at bounding box center [434, 21] width 42 height 24
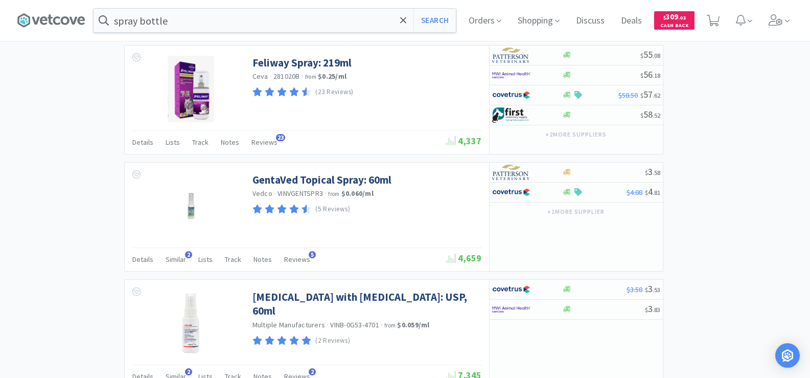
scroll to position [1639, 0]
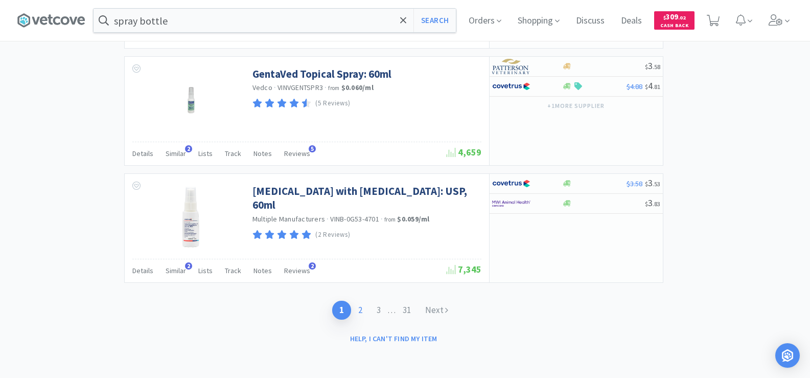
click at [361, 308] on link "2" at bounding box center [360, 310] width 18 height 19
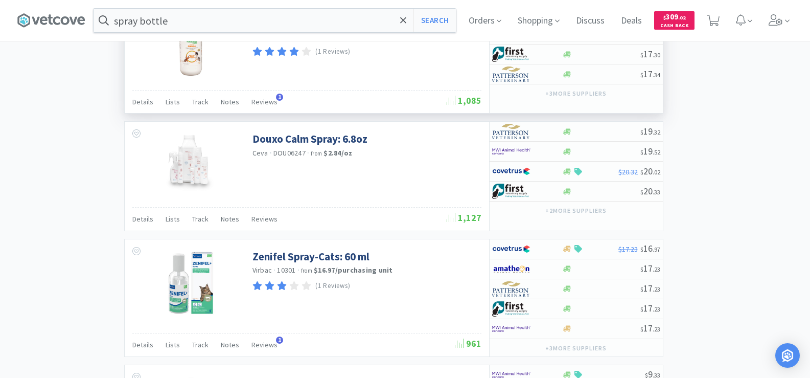
scroll to position [1597, 0]
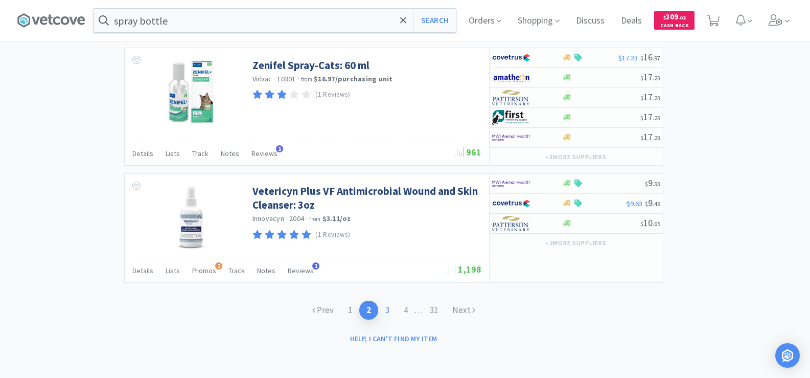
click at [383, 306] on link "3" at bounding box center [387, 310] width 18 height 19
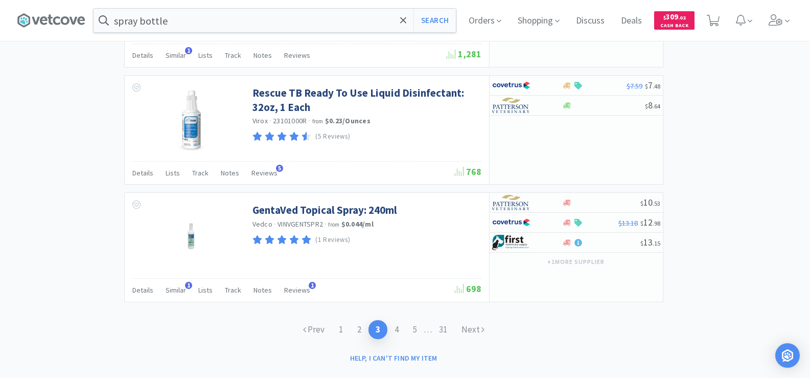
scroll to position [1574, 0]
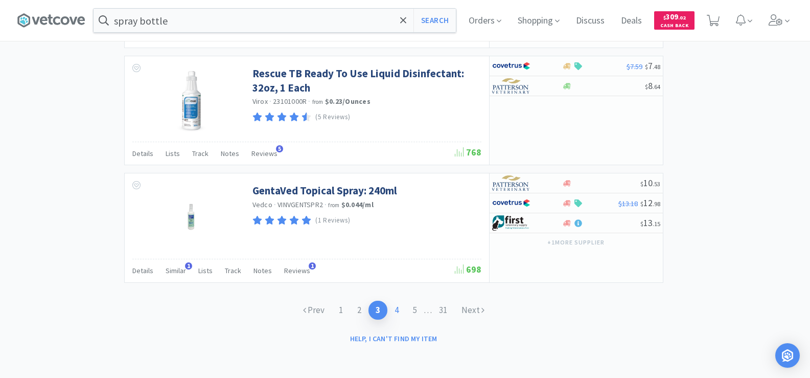
click at [399, 308] on link "4" at bounding box center [396, 310] width 18 height 19
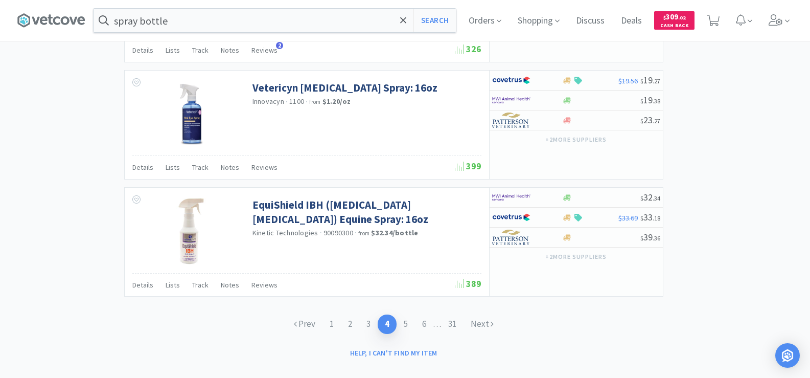
scroll to position [1624, 0]
